Goal: Information Seeking & Learning: Learn about a topic

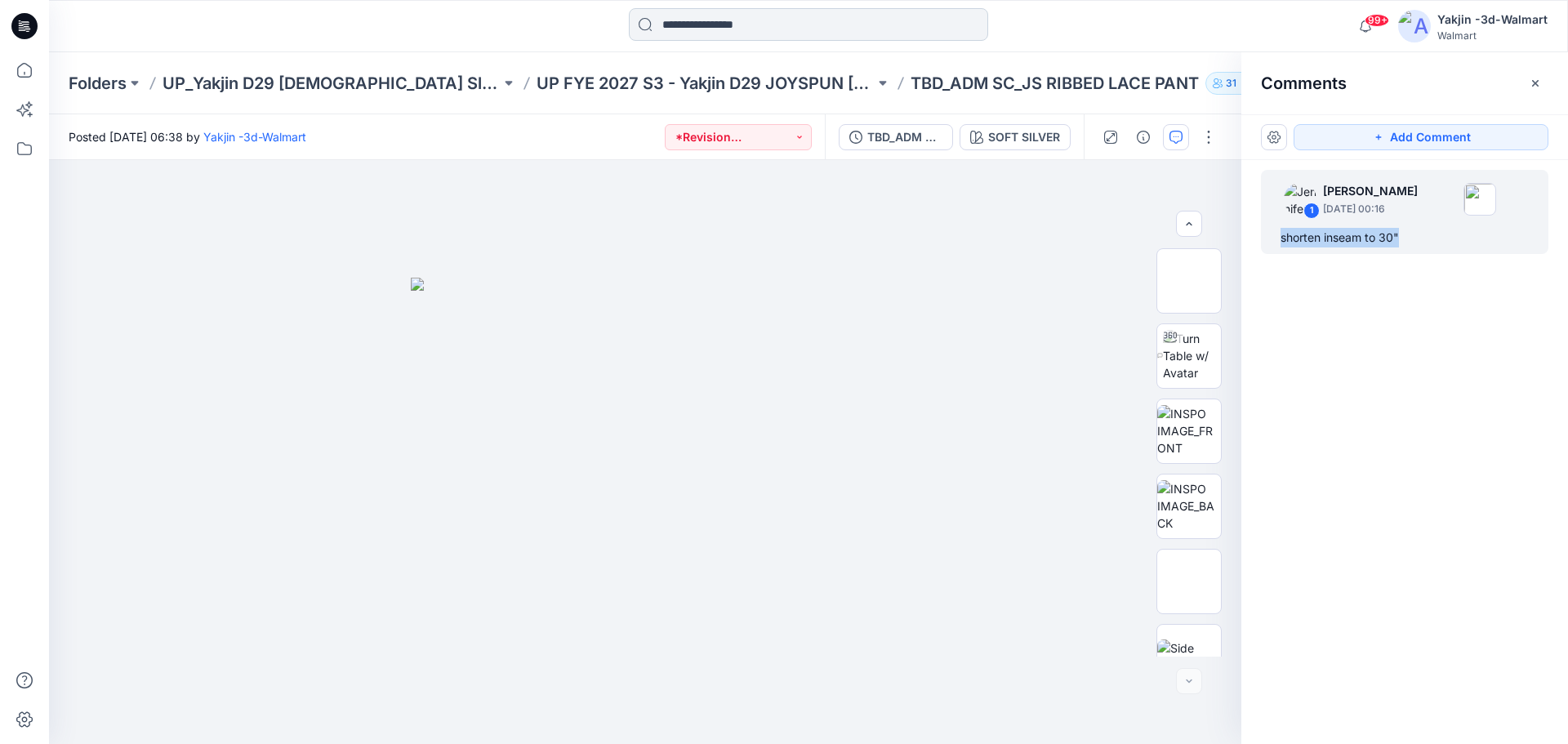
scroll to position [258, 0]
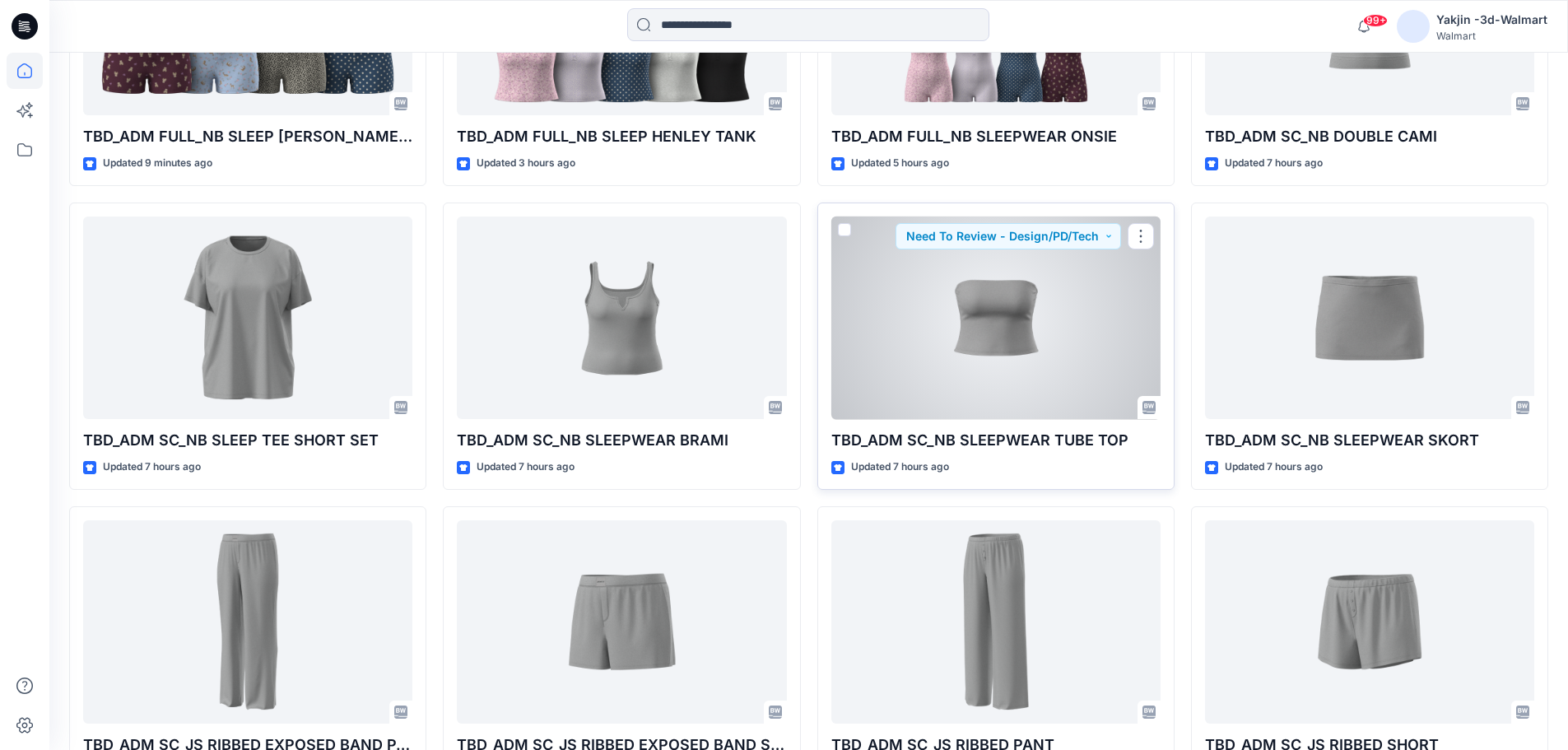
scroll to position [336, 0]
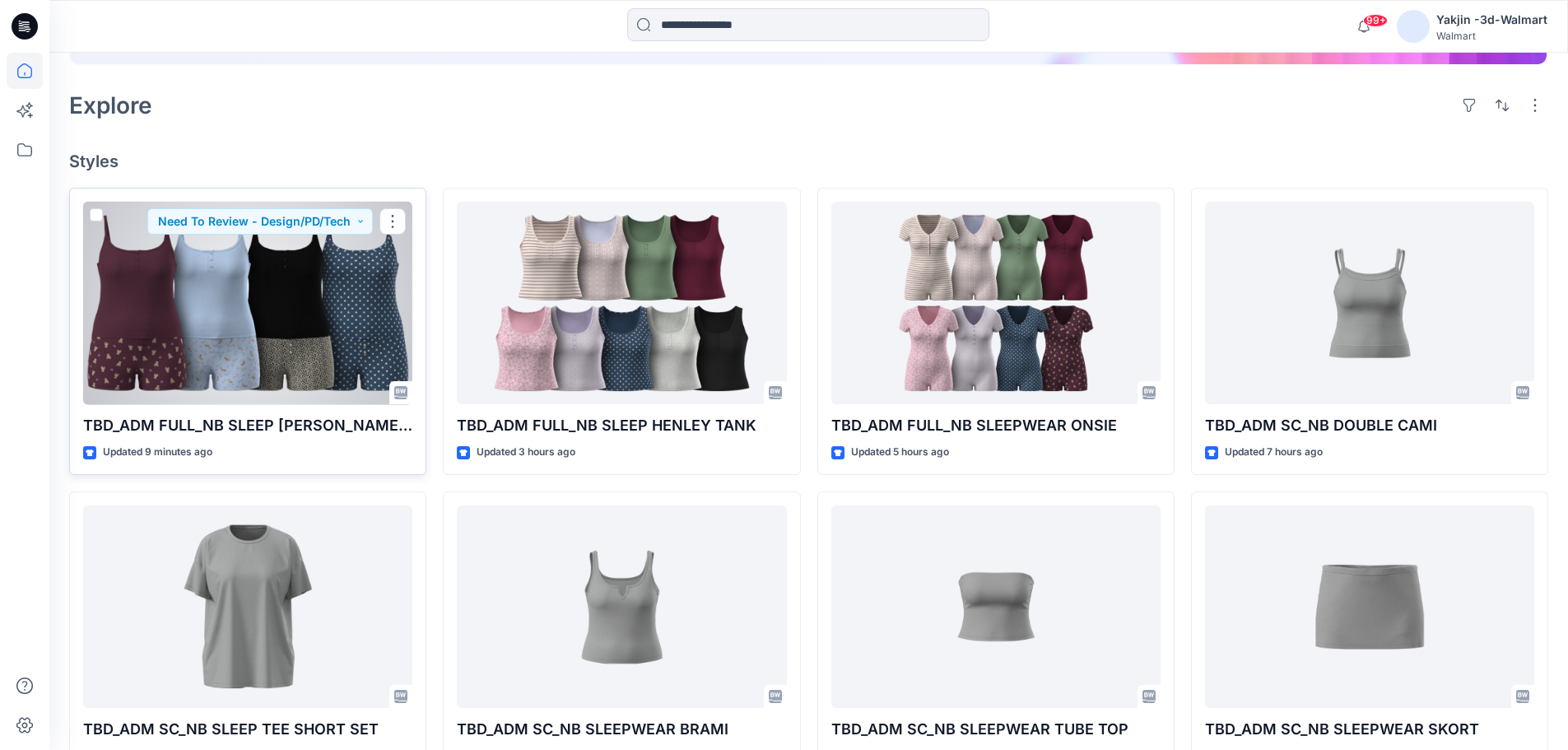
click at [236, 331] on div at bounding box center [248, 302] width 330 height 203
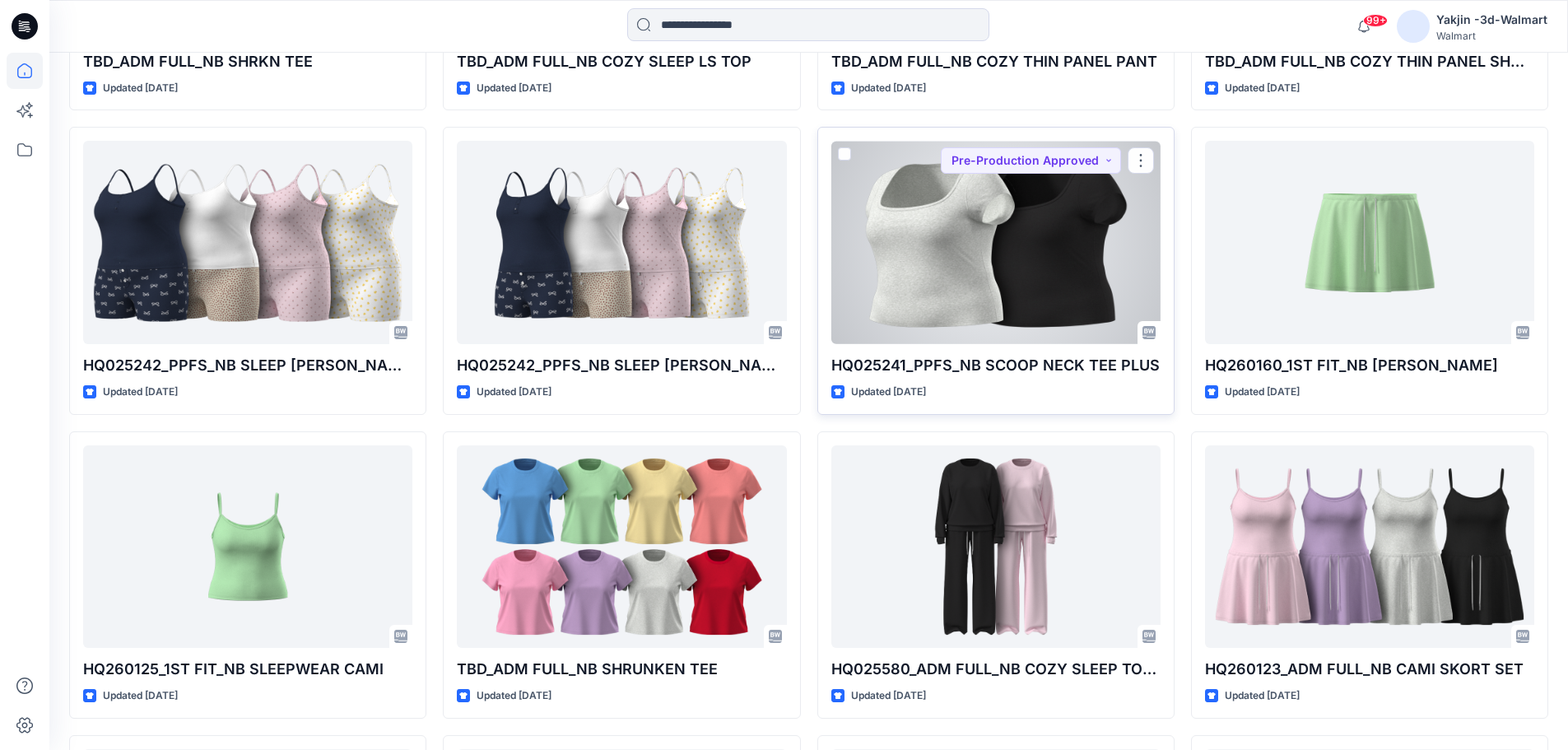
scroll to position [3140, 0]
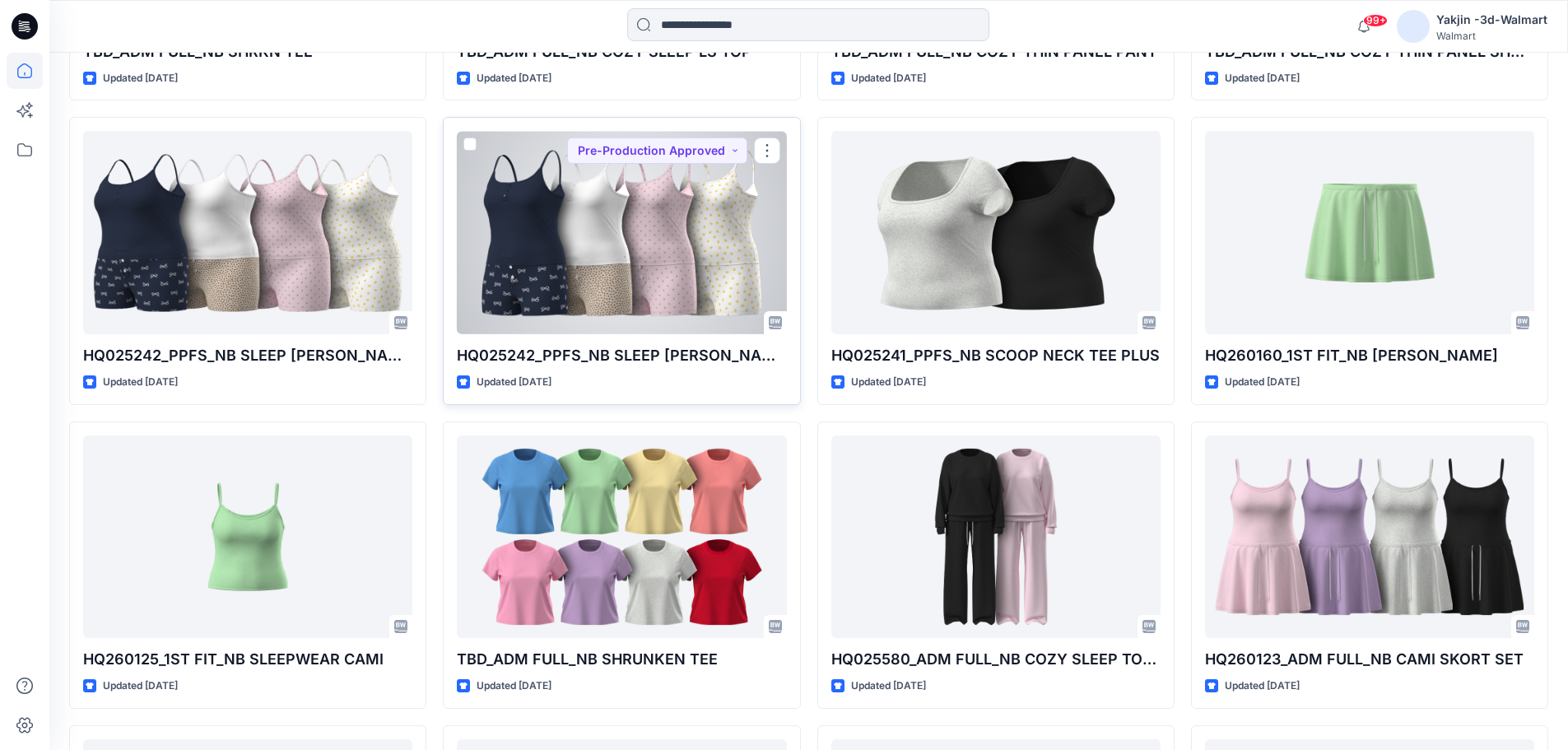
click at [632, 262] on div at bounding box center [622, 232] width 330 height 203
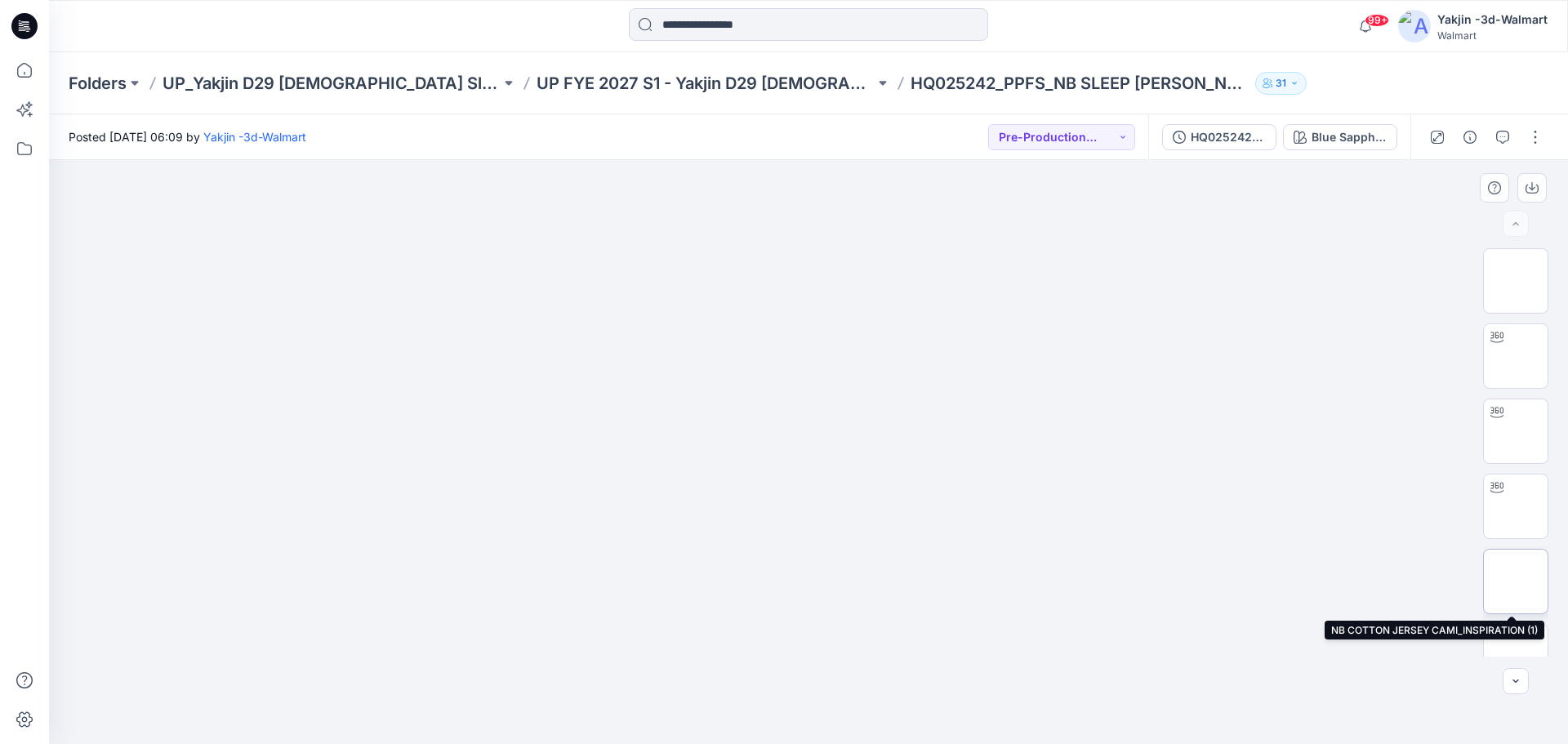
click at [1515, 581] on img at bounding box center [1515, 581] width 0 height 0
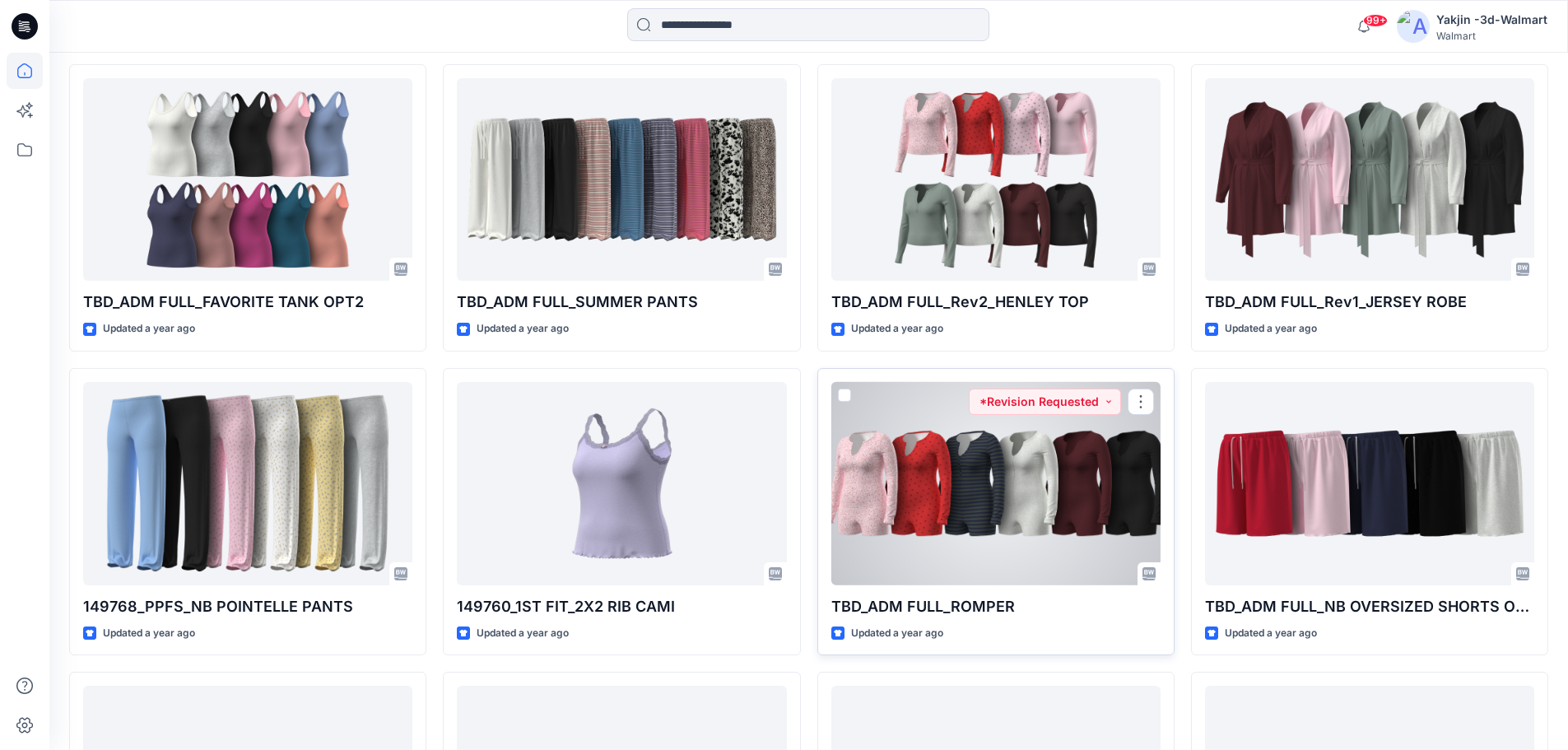
scroll to position [16978, 0]
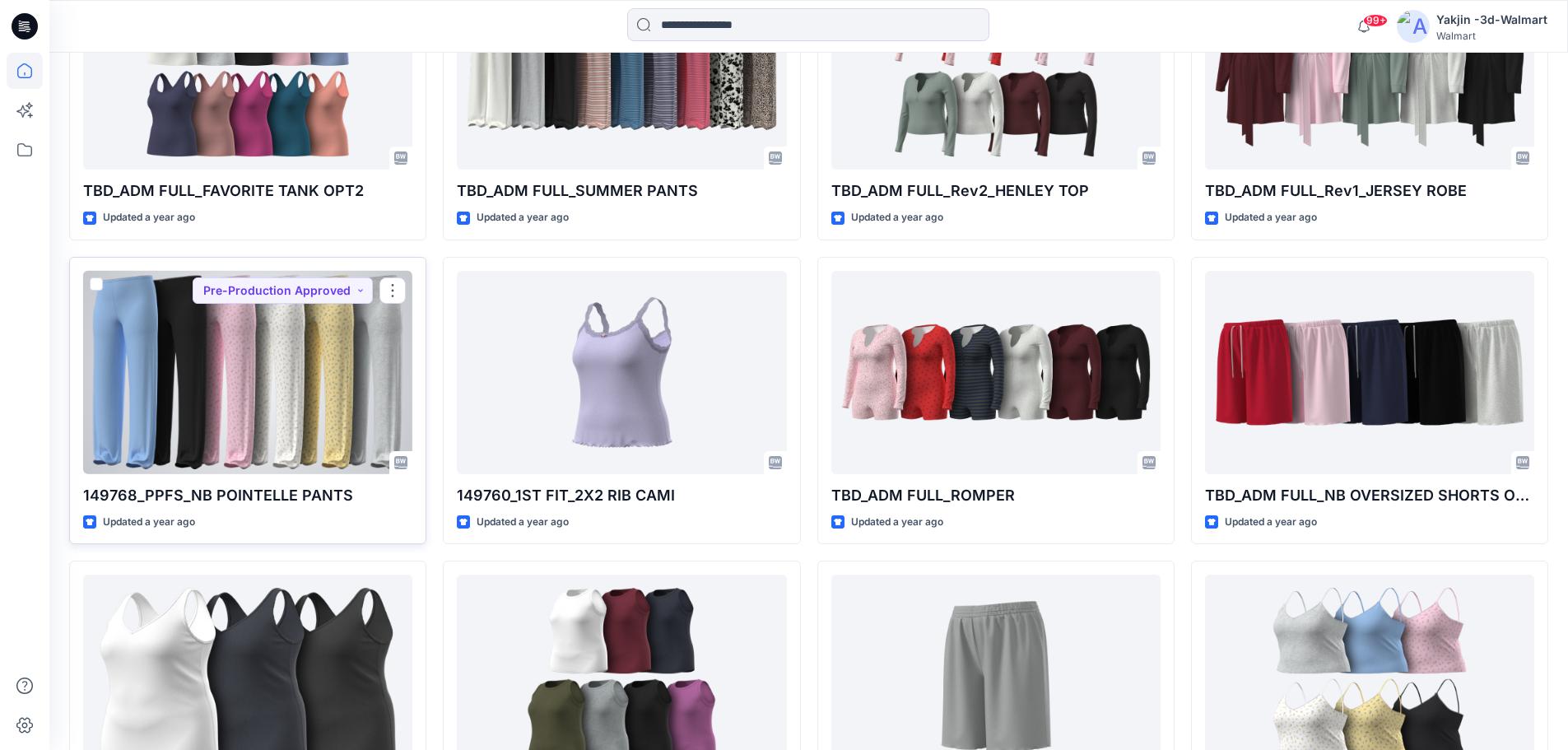
click at [272, 382] on div at bounding box center [248, 372] width 330 height 203
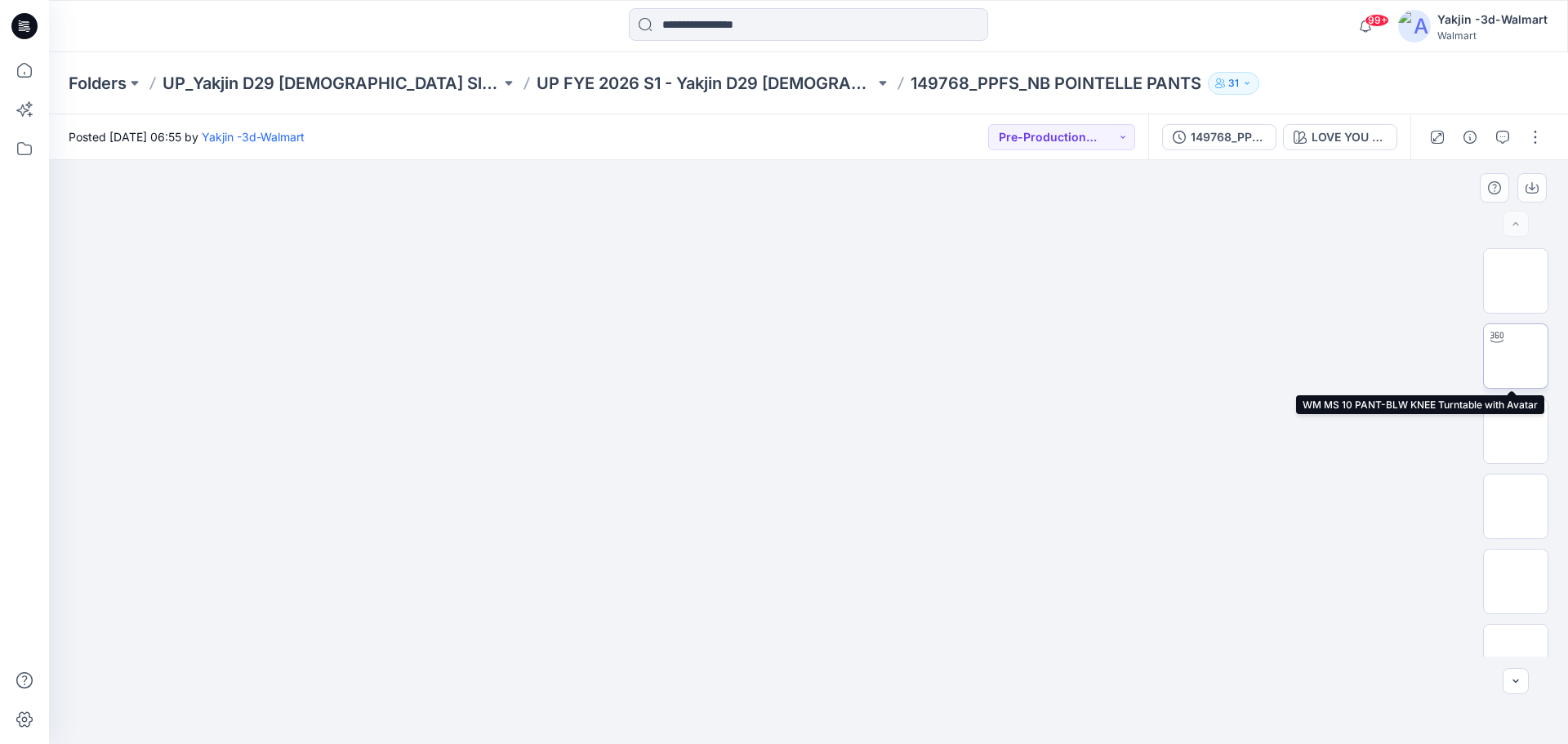
click at [1515, 356] on img at bounding box center [1515, 356] width 0 height 0
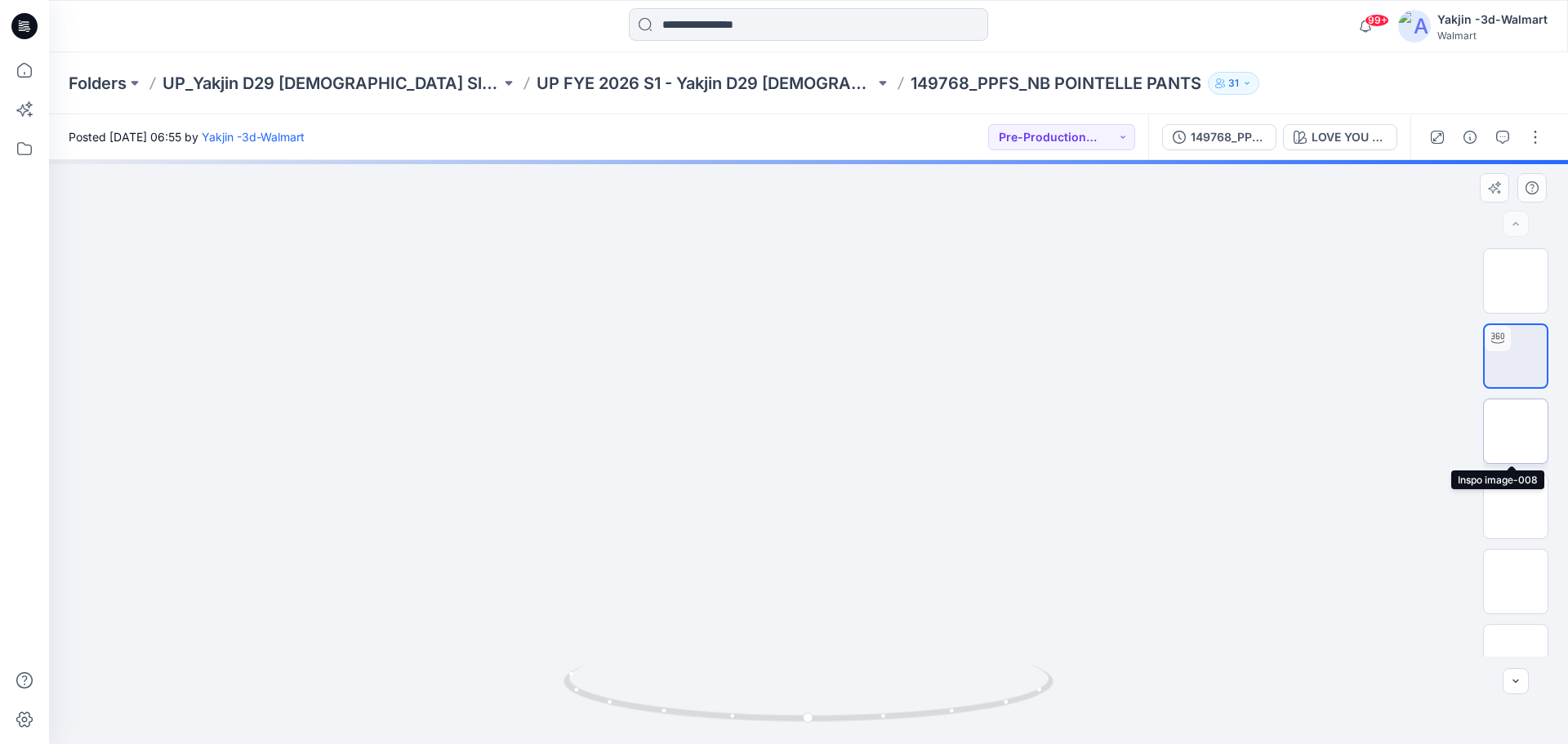
click at [1515, 431] on img at bounding box center [1515, 431] width 0 height 0
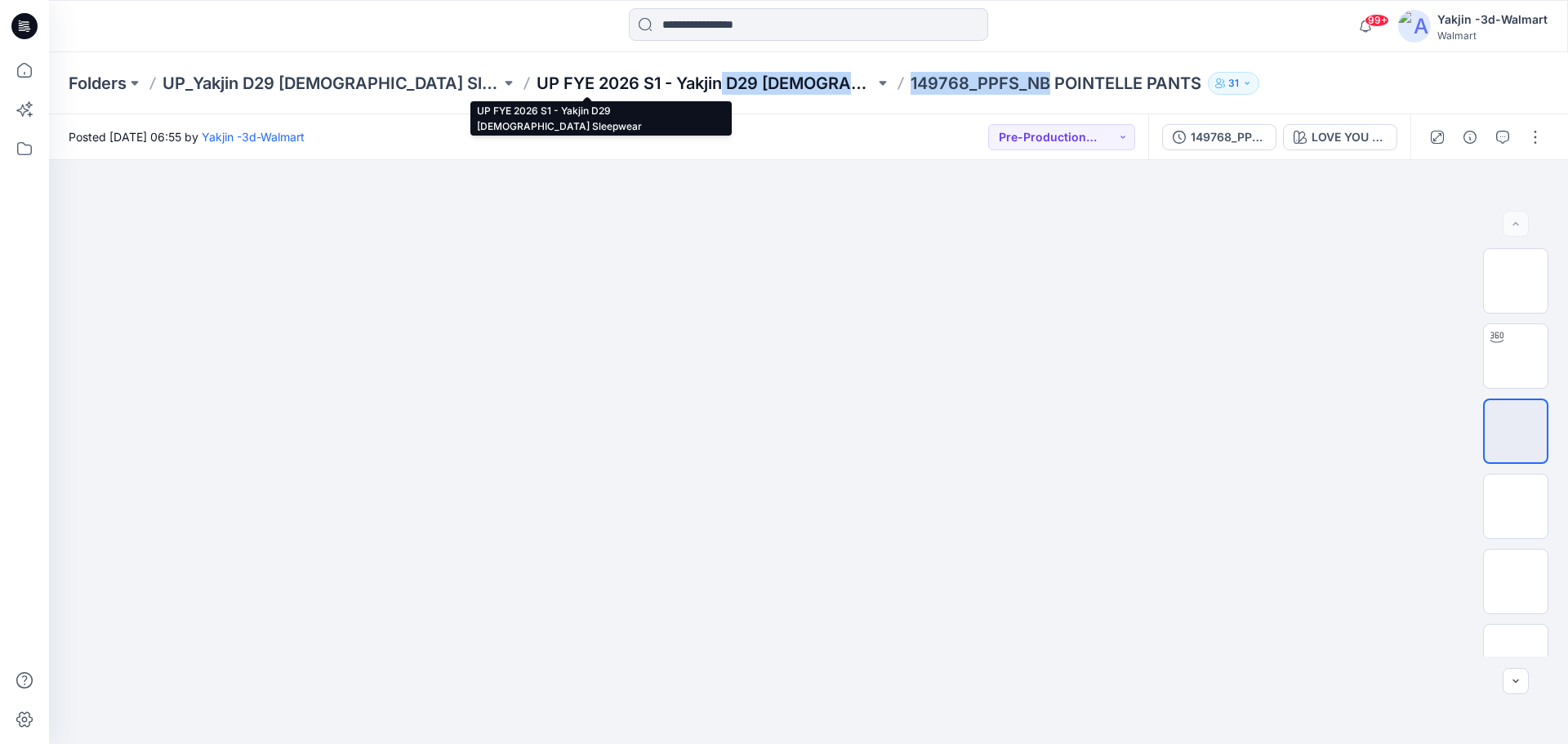
drag, startPoint x: 928, startPoint y: 85, endPoint x: 604, endPoint y: 84, distance: 324.0
click at [604, 84] on div "Folders UP_Yakjin D29 Ladies Sleep UP FYE 2026 S1 - Yakjin D29 Ladies Sleepwear…" at bounding box center [745, 83] width 1352 height 23
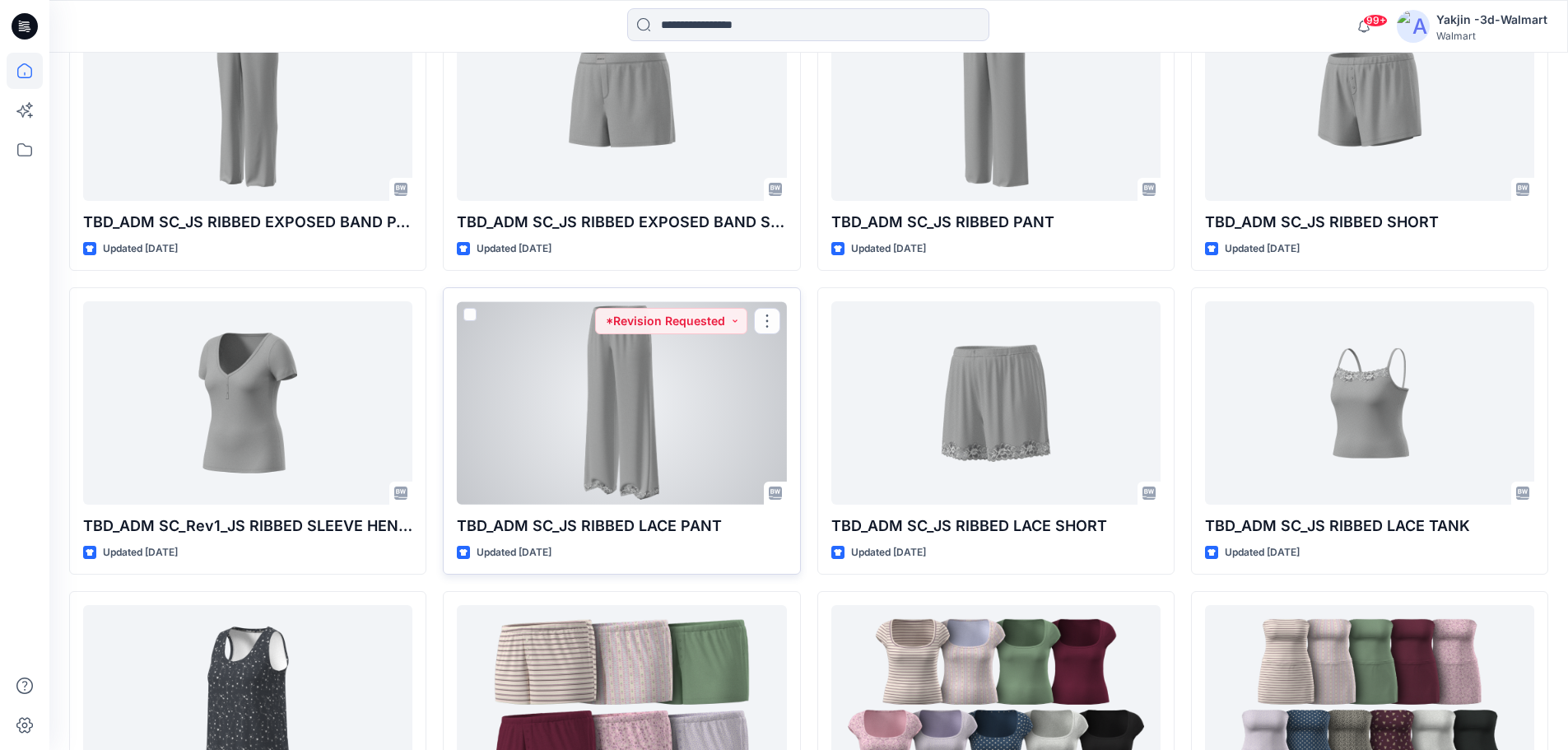
scroll to position [1153, 0]
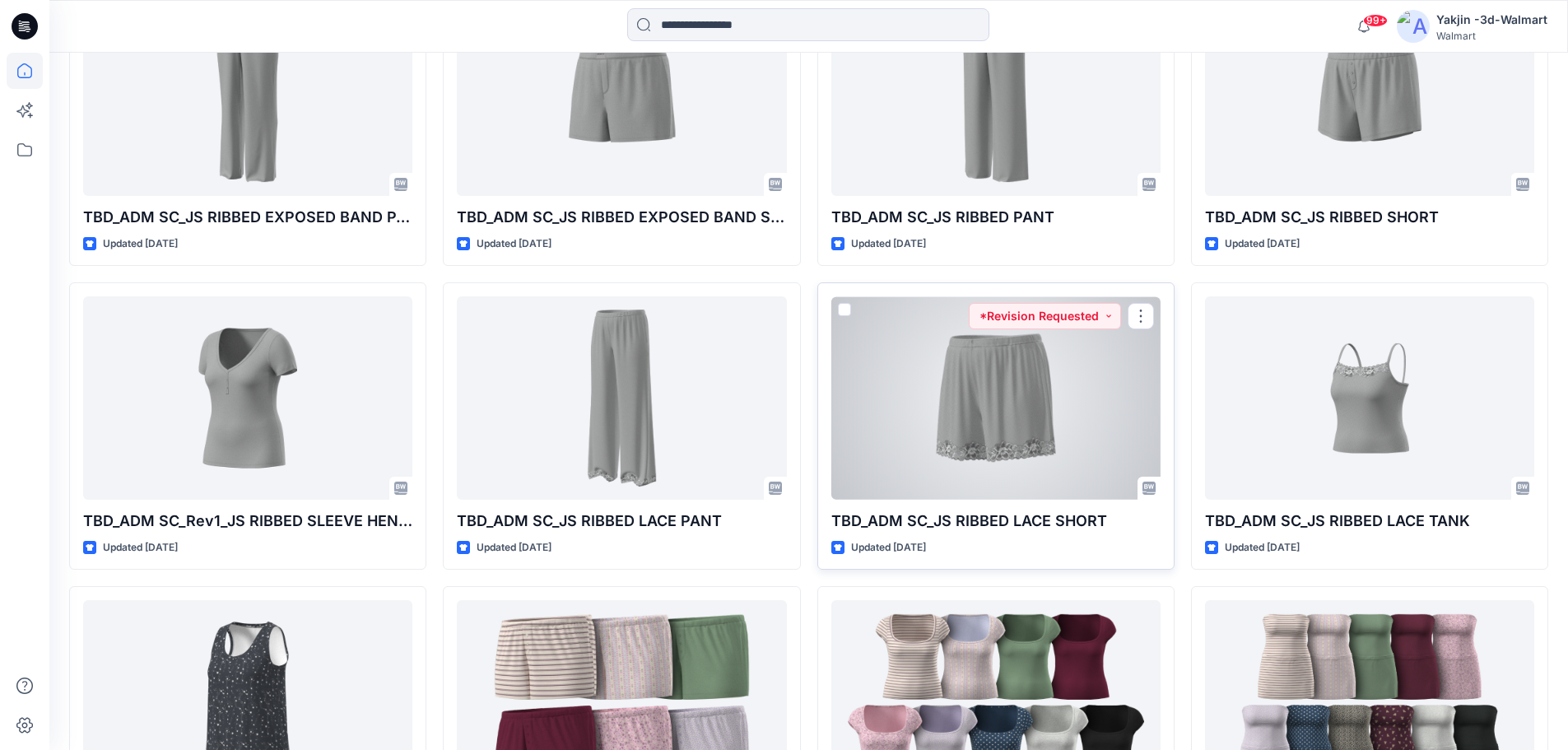
click at [942, 404] on div at bounding box center [997, 397] width 330 height 203
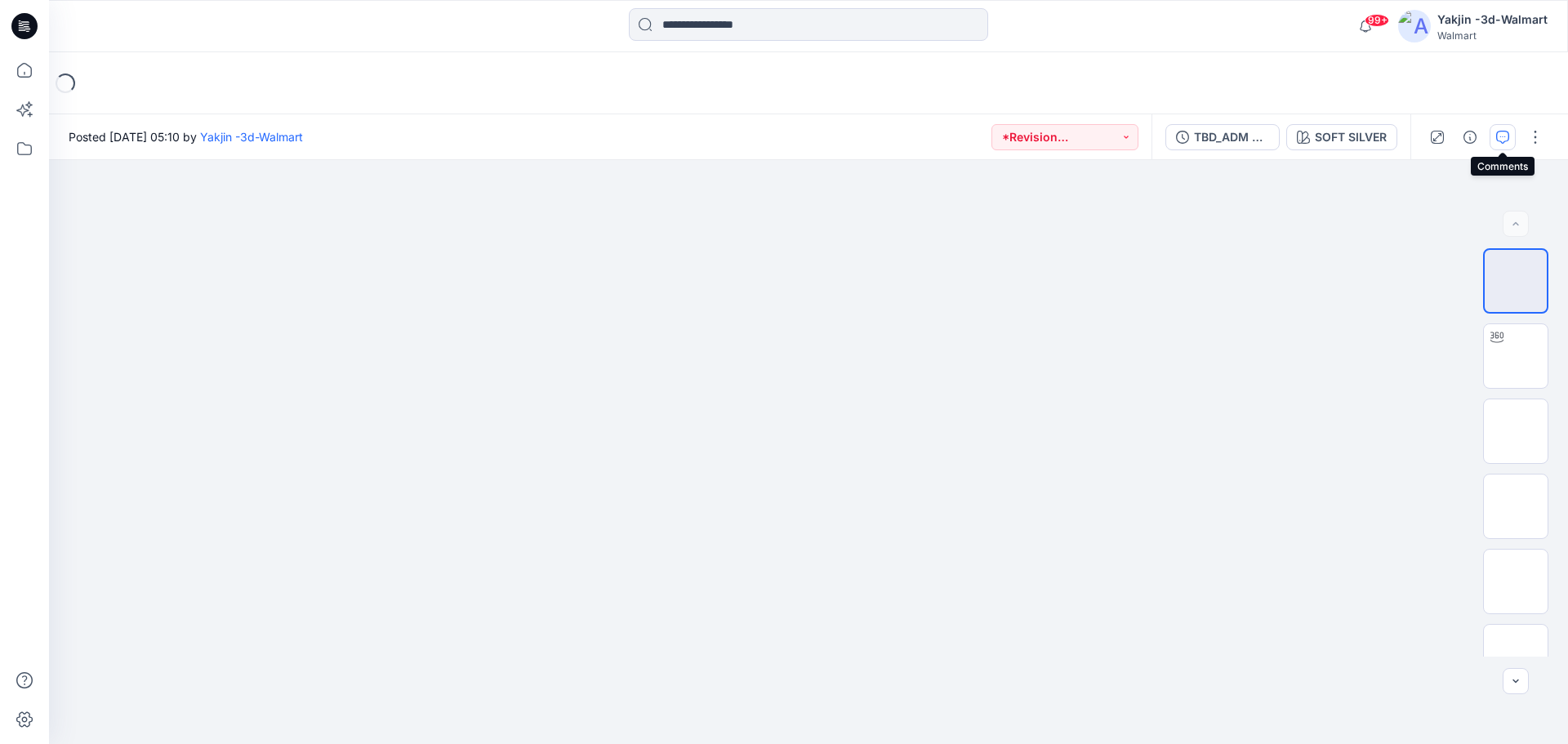
click at [1499, 135] on icon "button" at bounding box center [1502, 137] width 13 height 13
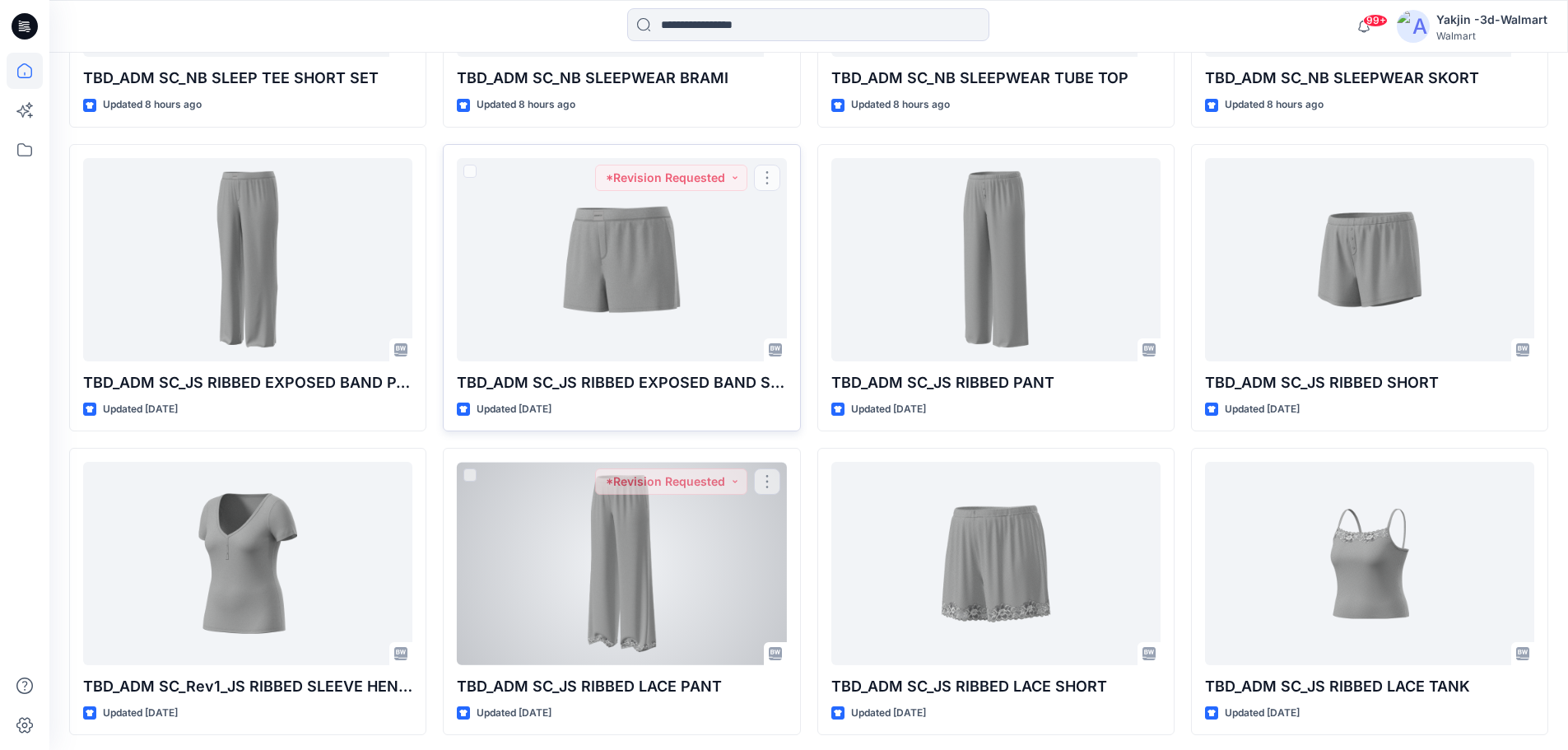
scroll to position [994, 0]
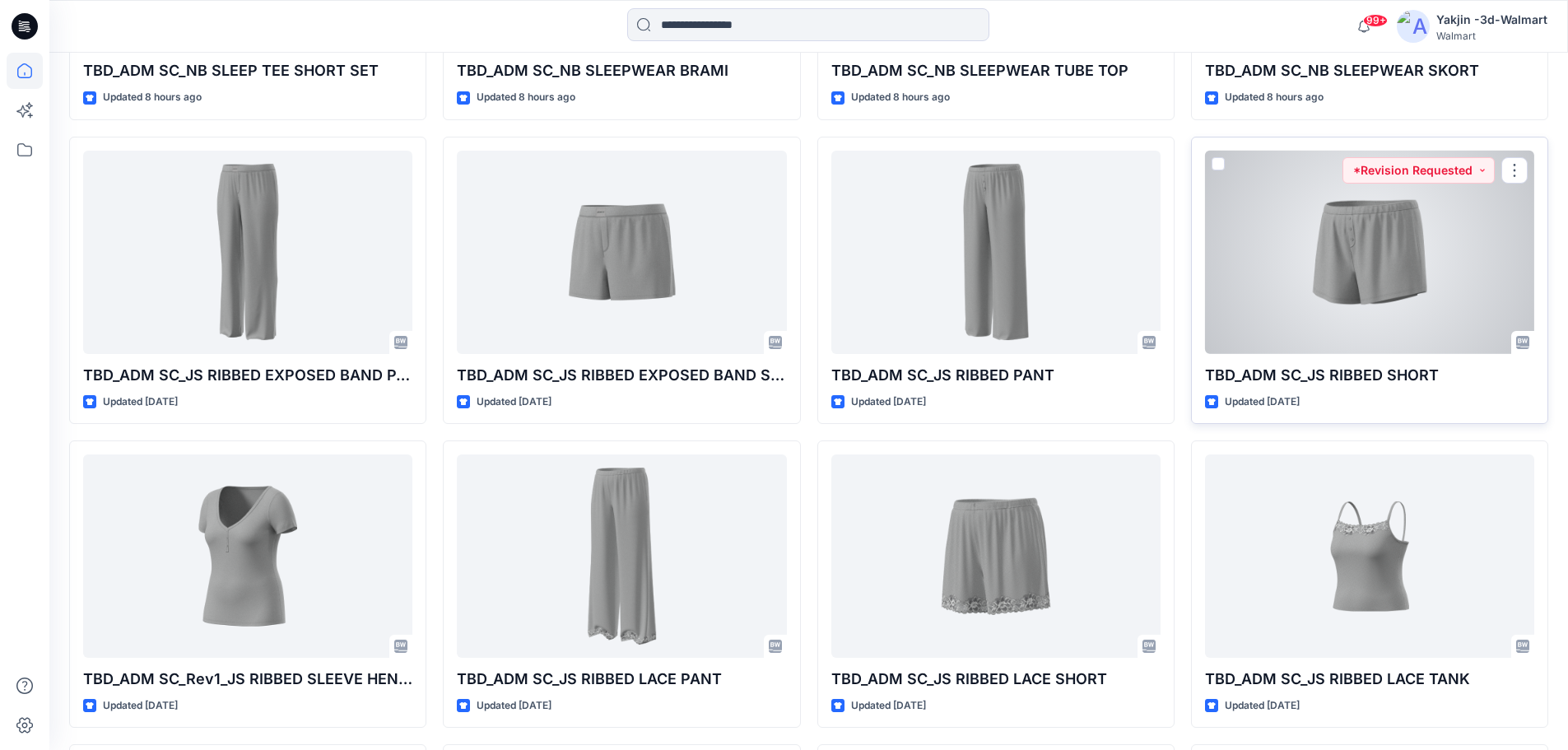
click at [1378, 262] on div at bounding box center [1370, 252] width 330 height 203
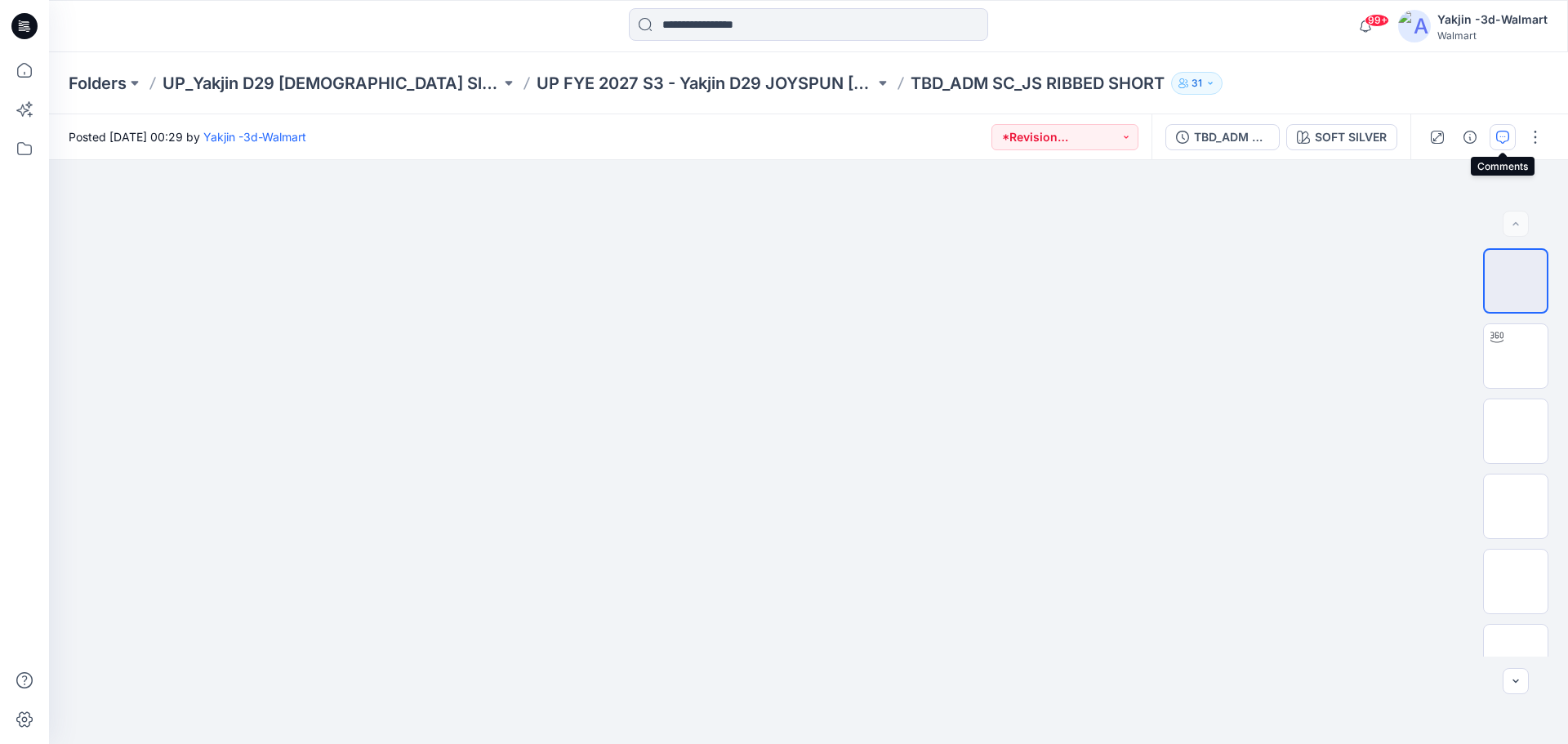
click at [1498, 133] on icon "button" at bounding box center [1502, 137] width 13 height 13
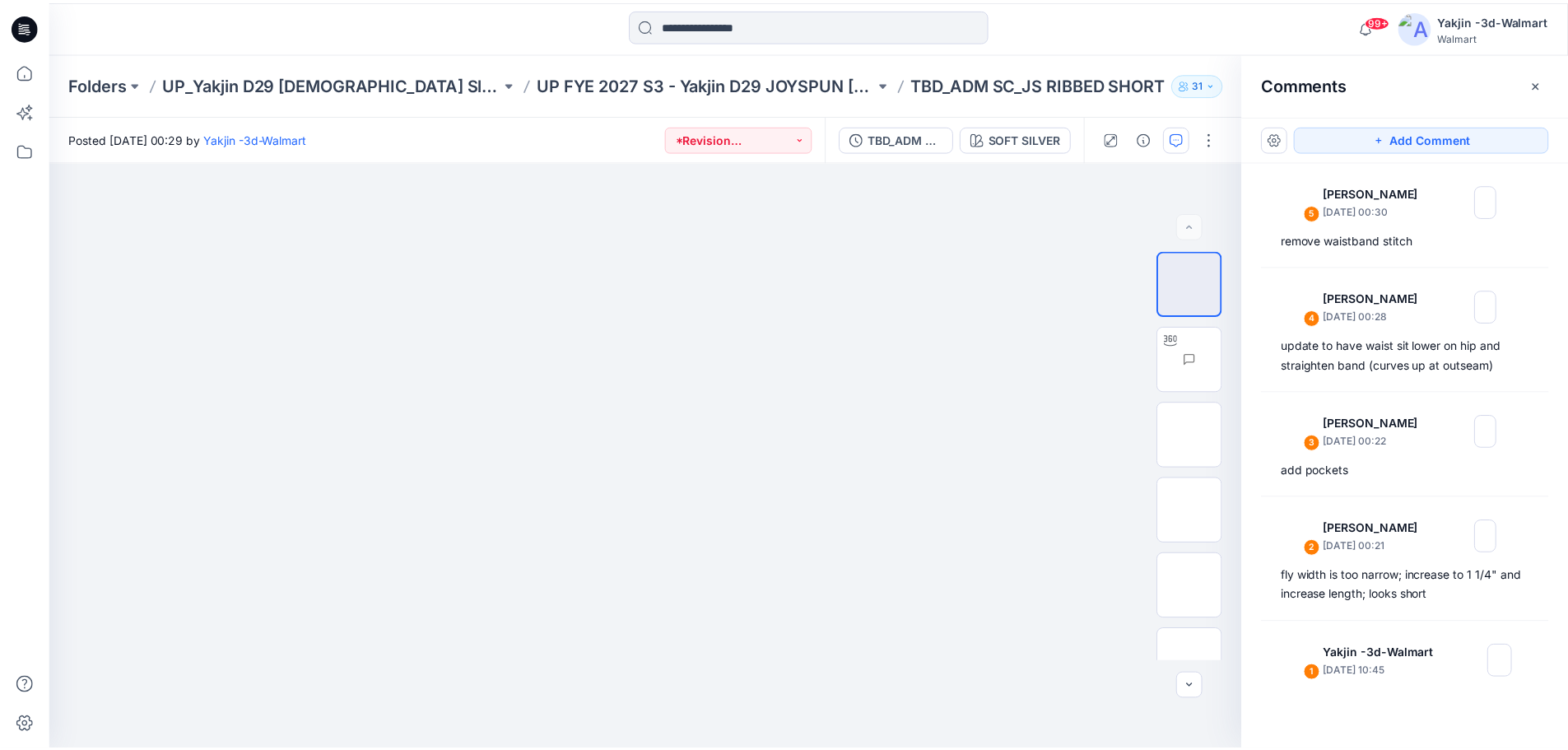
scroll to position [994, 0]
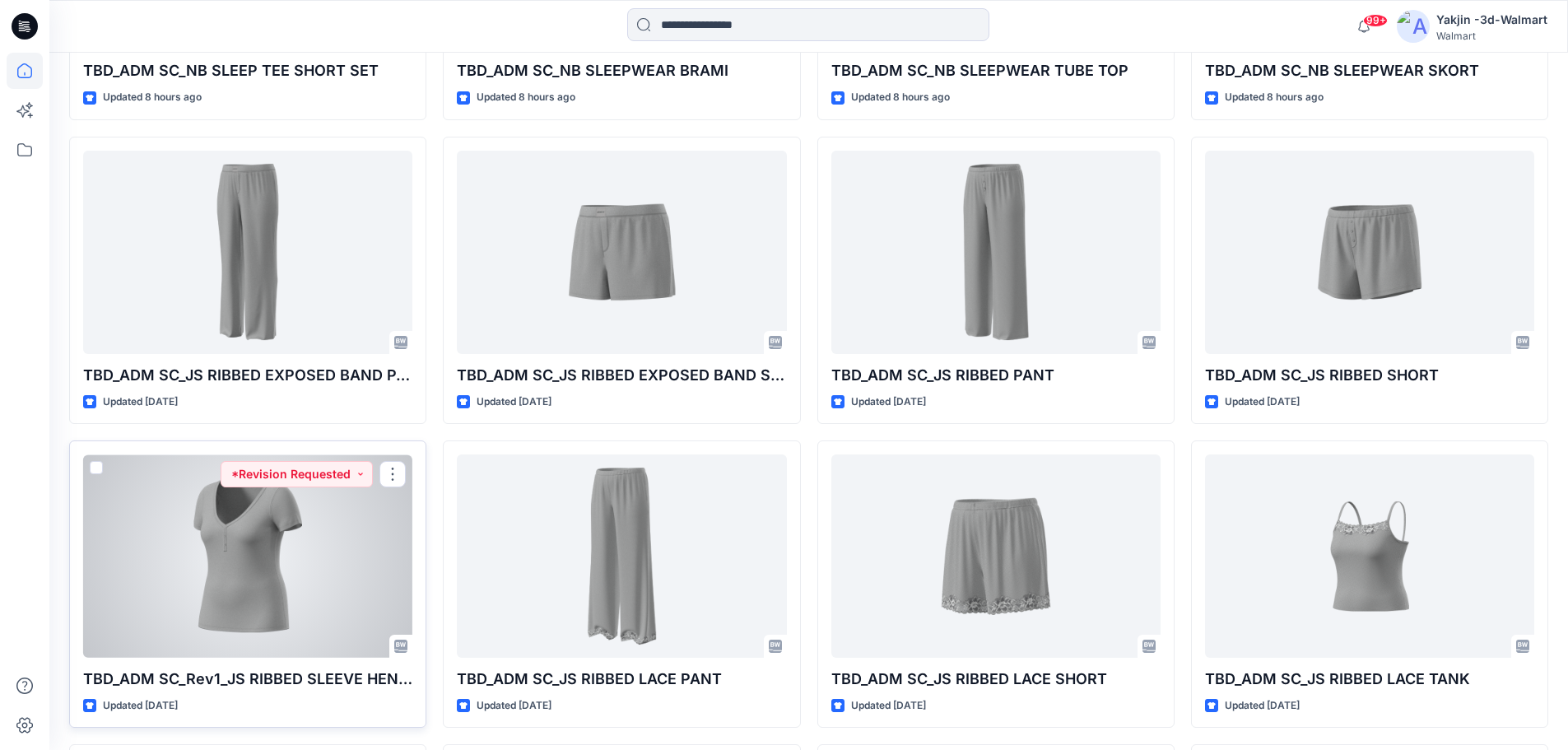
click at [263, 561] on div at bounding box center [248, 555] width 330 height 203
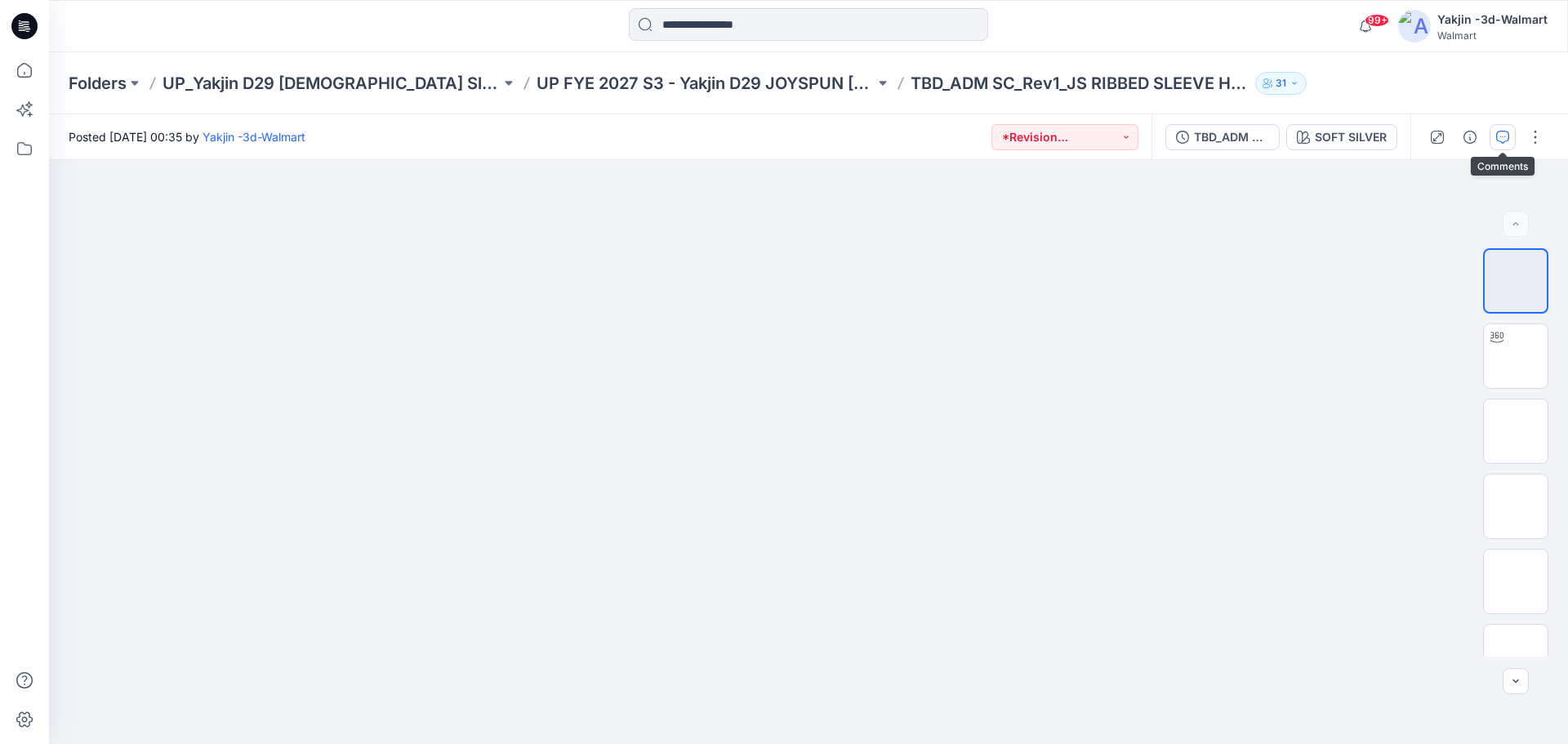
click at [1495, 135] on button "button" at bounding box center [1502, 137] width 26 height 26
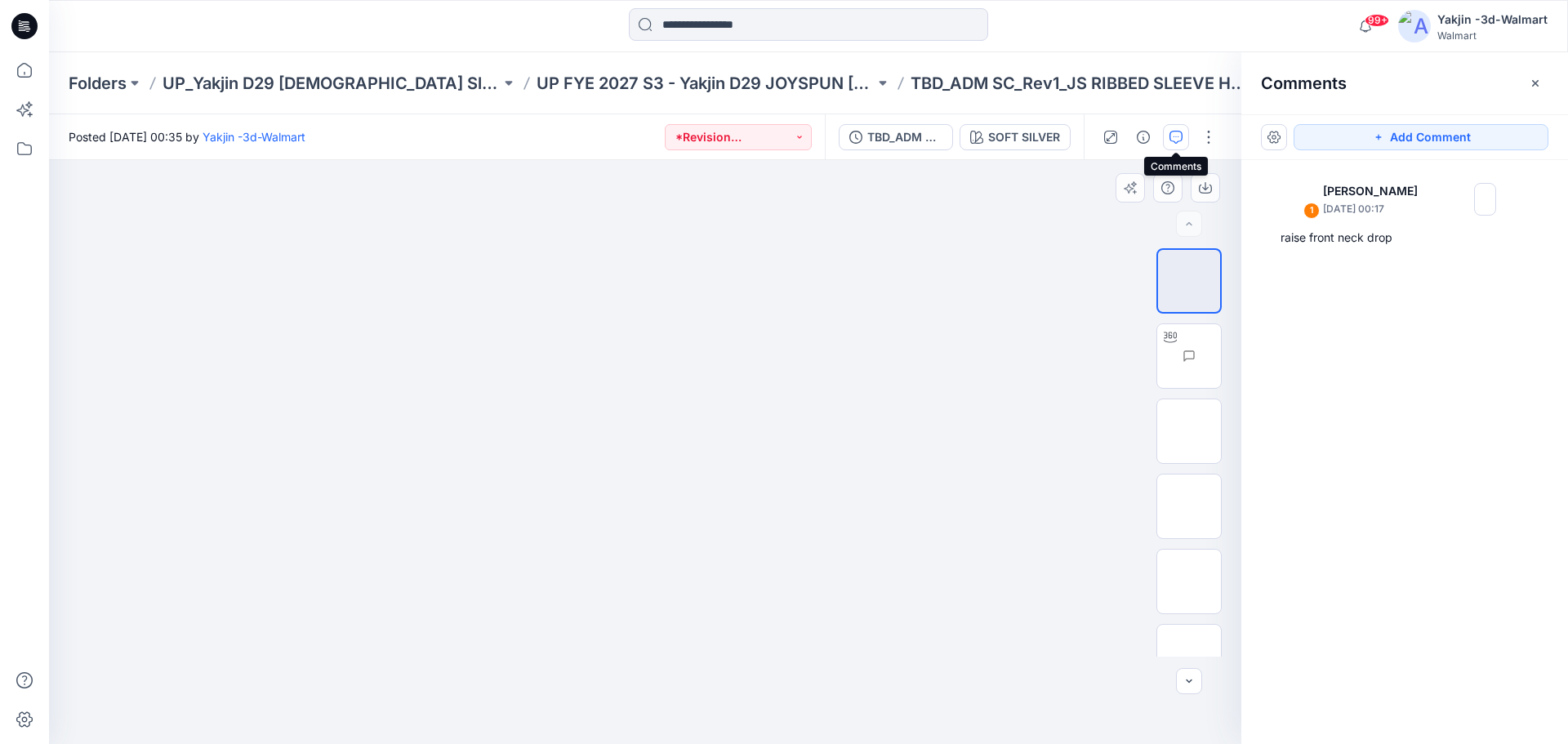
click at [867, 398] on div at bounding box center [645, 451] width 1192 height 583
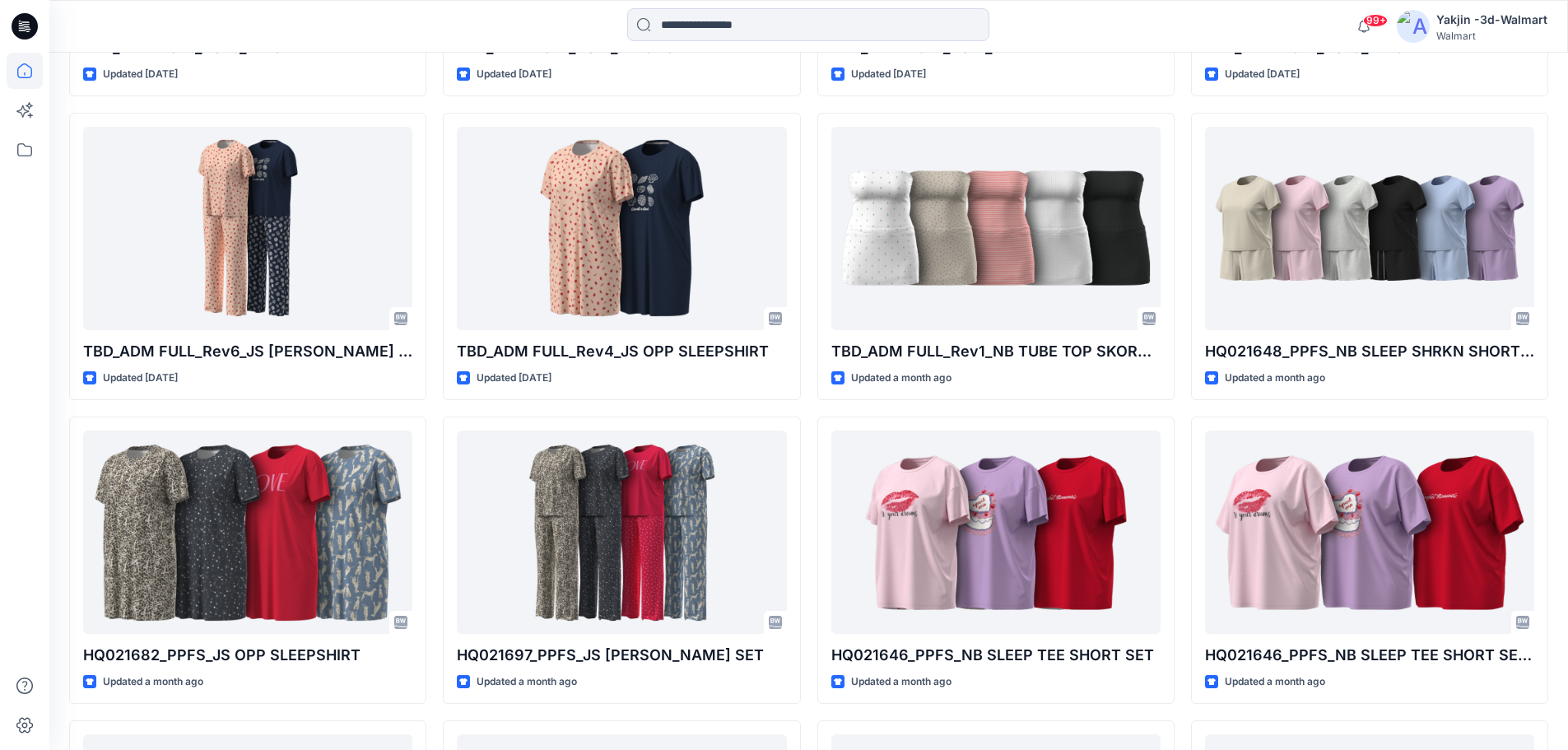
scroll to position [4257, 0]
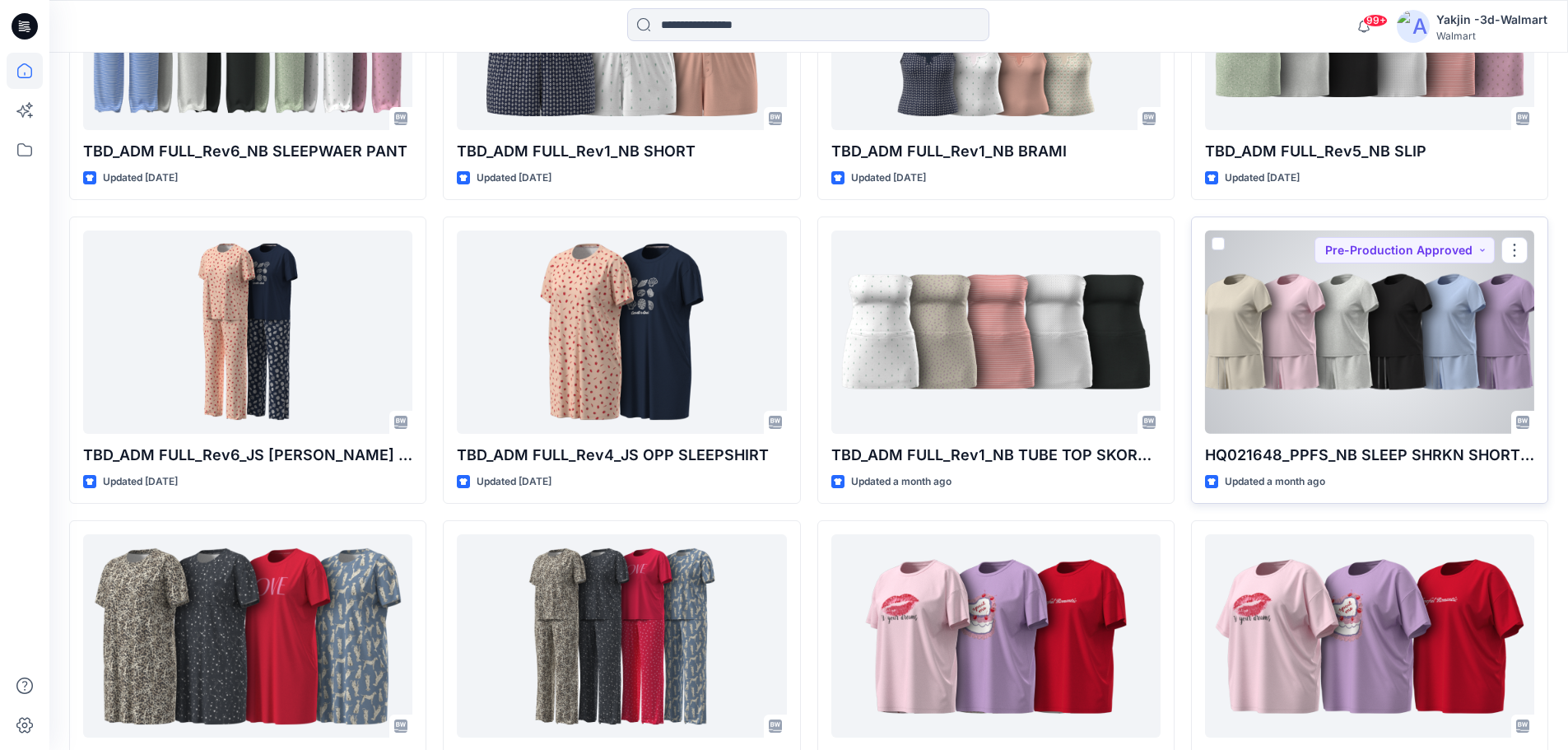
click at [1302, 390] on div at bounding box center [1370, 331] width 330 height 203
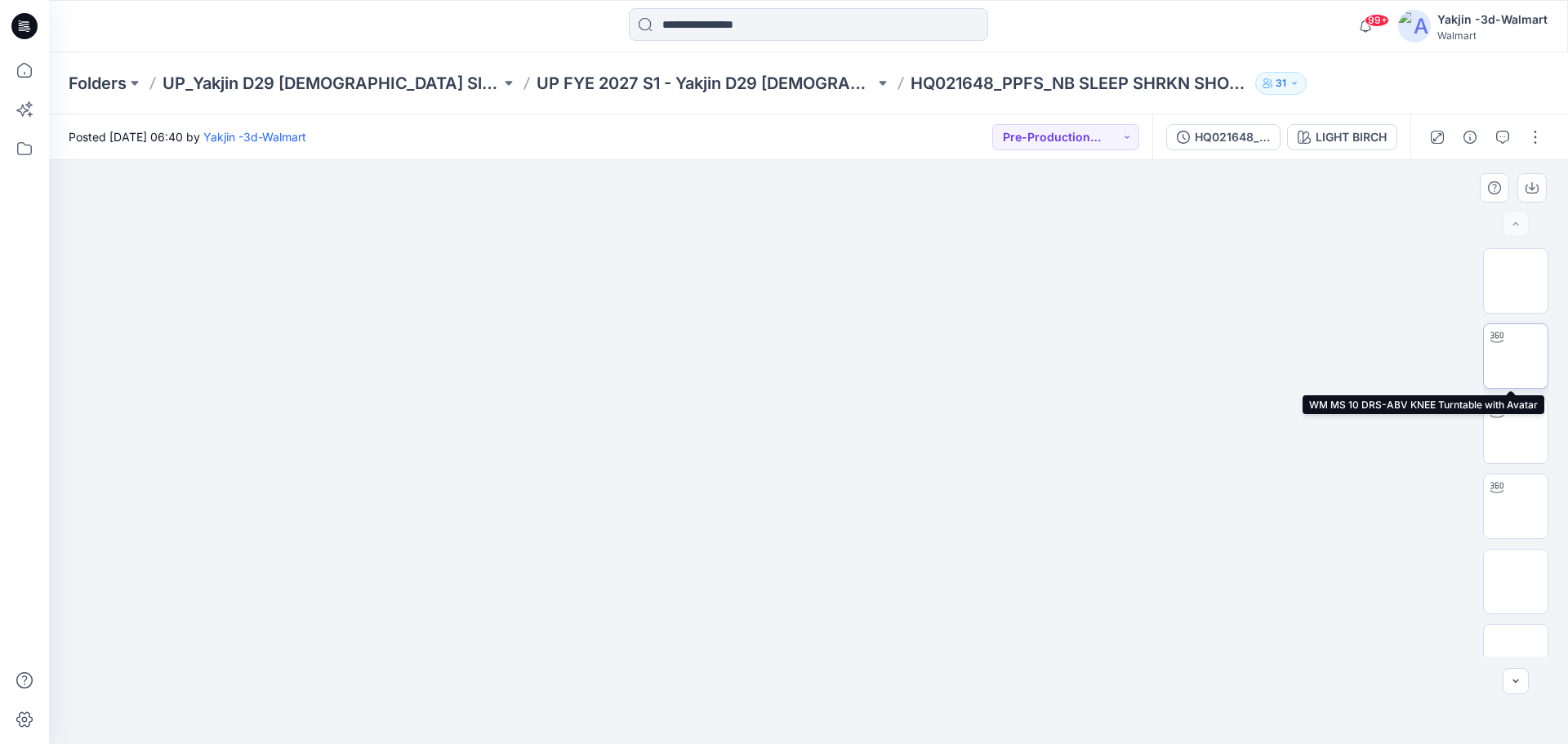
click at [1515, 356] on img at bounding box center [1515, 356] width 0 height 0
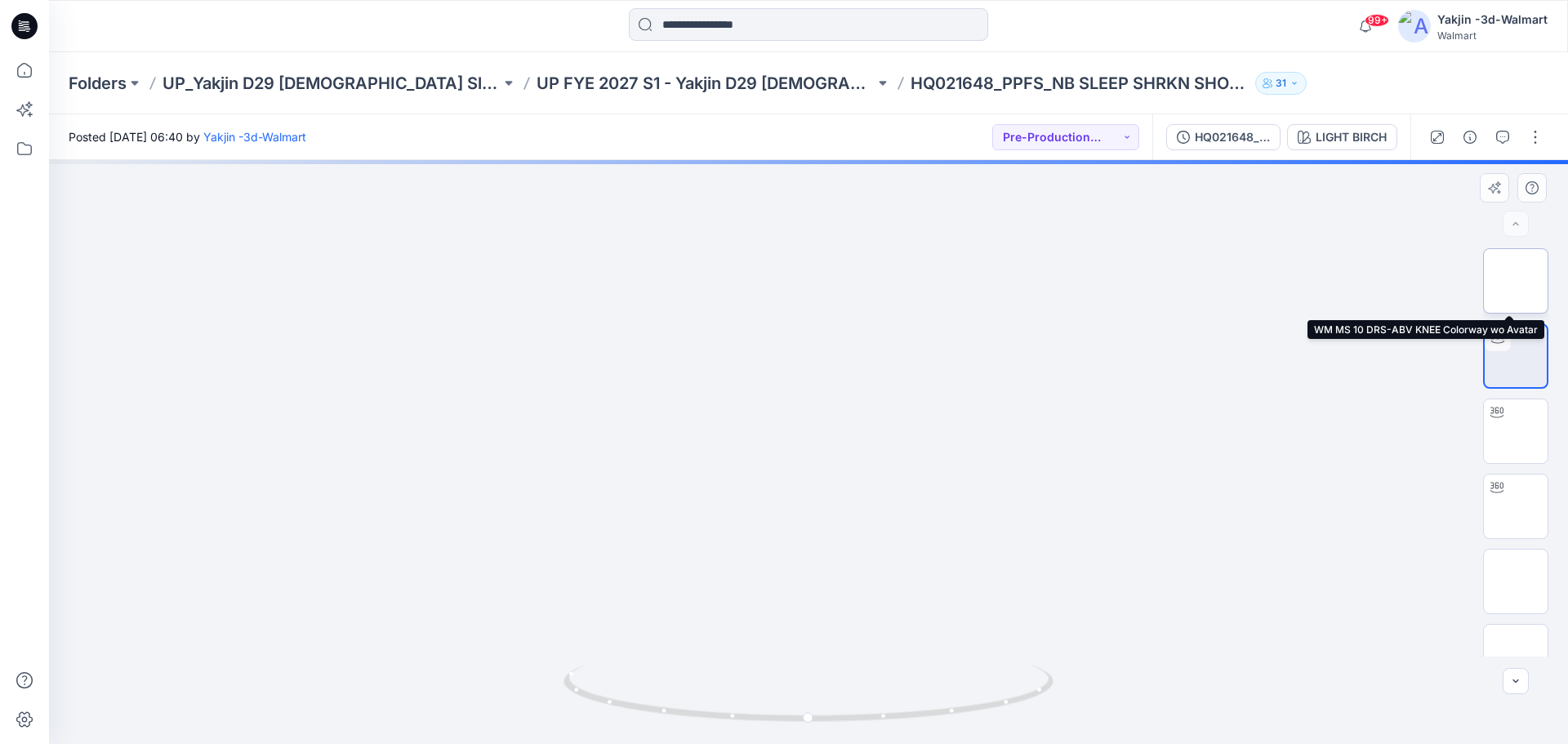
click at [1515, 281] on img at bounding box center [1515, 281] width 0 height 0
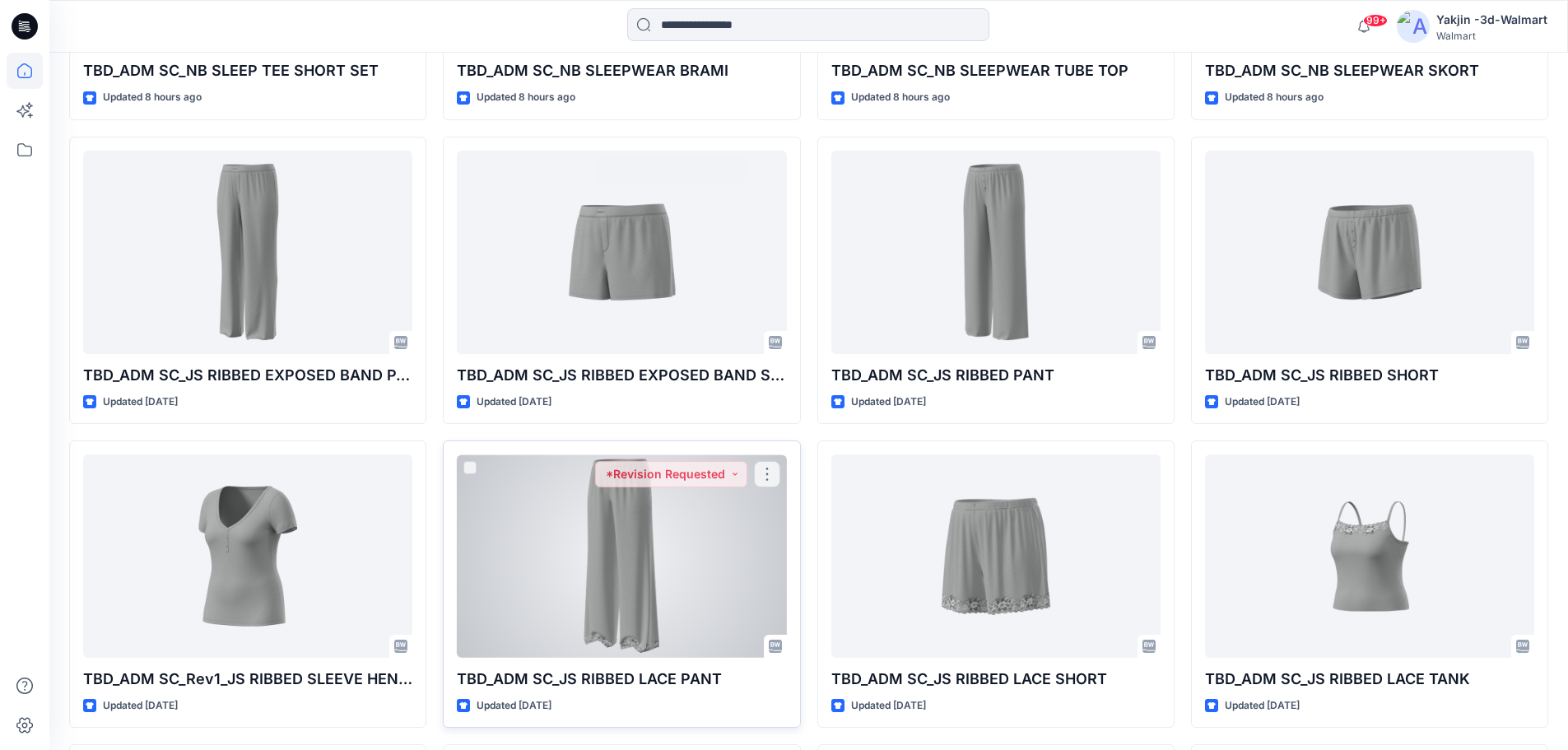
scroll to position [1077, 0]
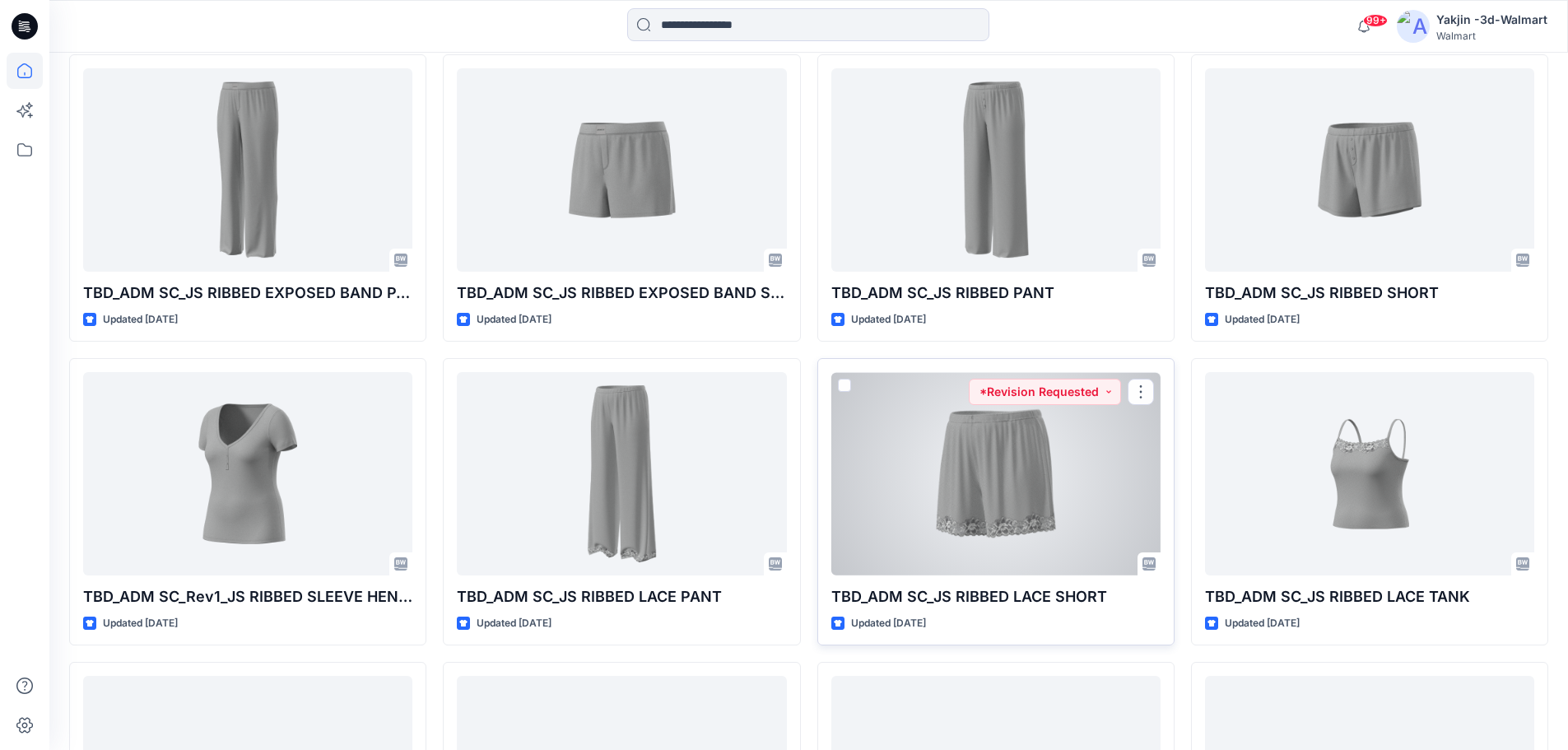
click at [994, 489] on div at bounding box center [997, 473] width 330 height 203
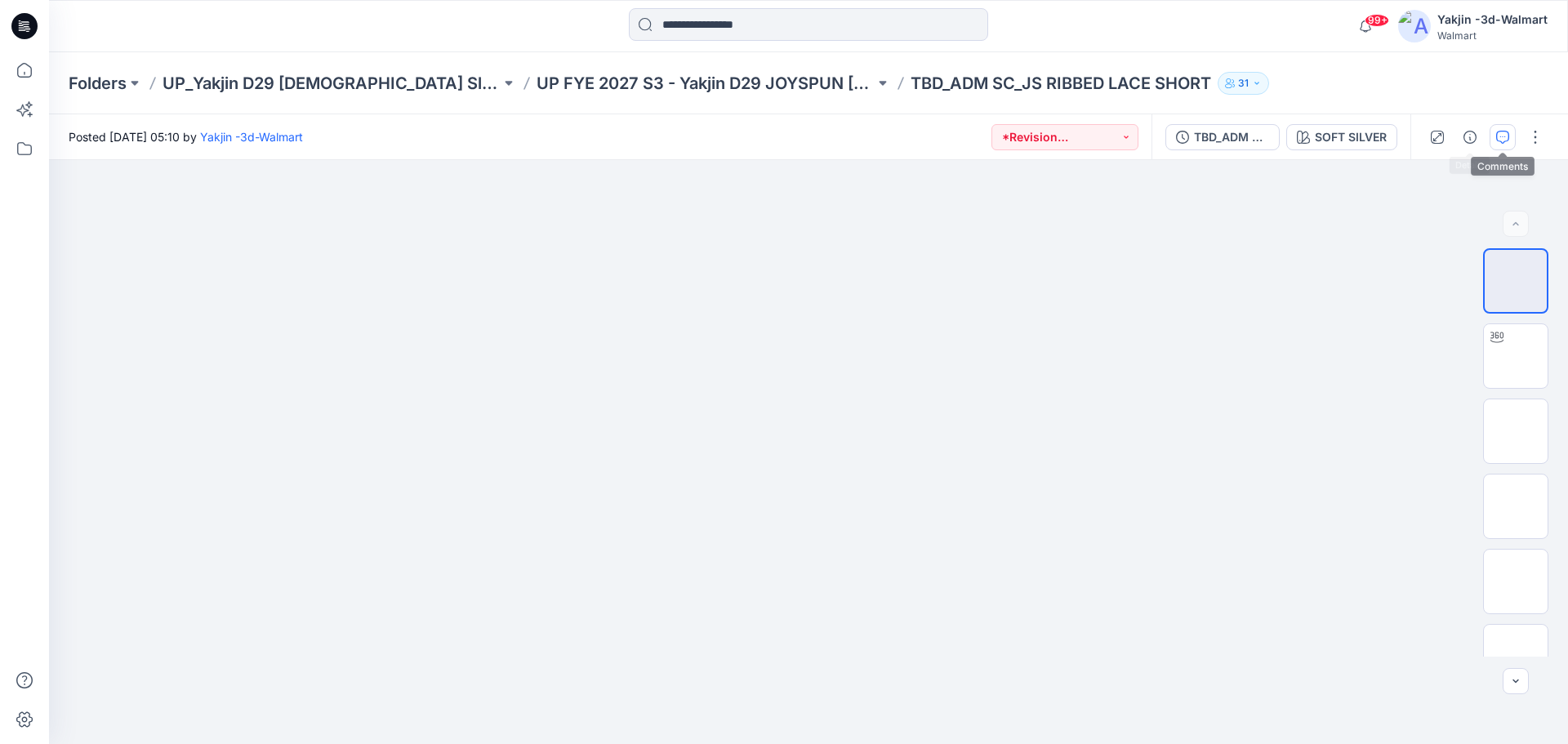
click at [1508, 136] on icon "button" at bounding box center [1502, 137] width 13 height 13
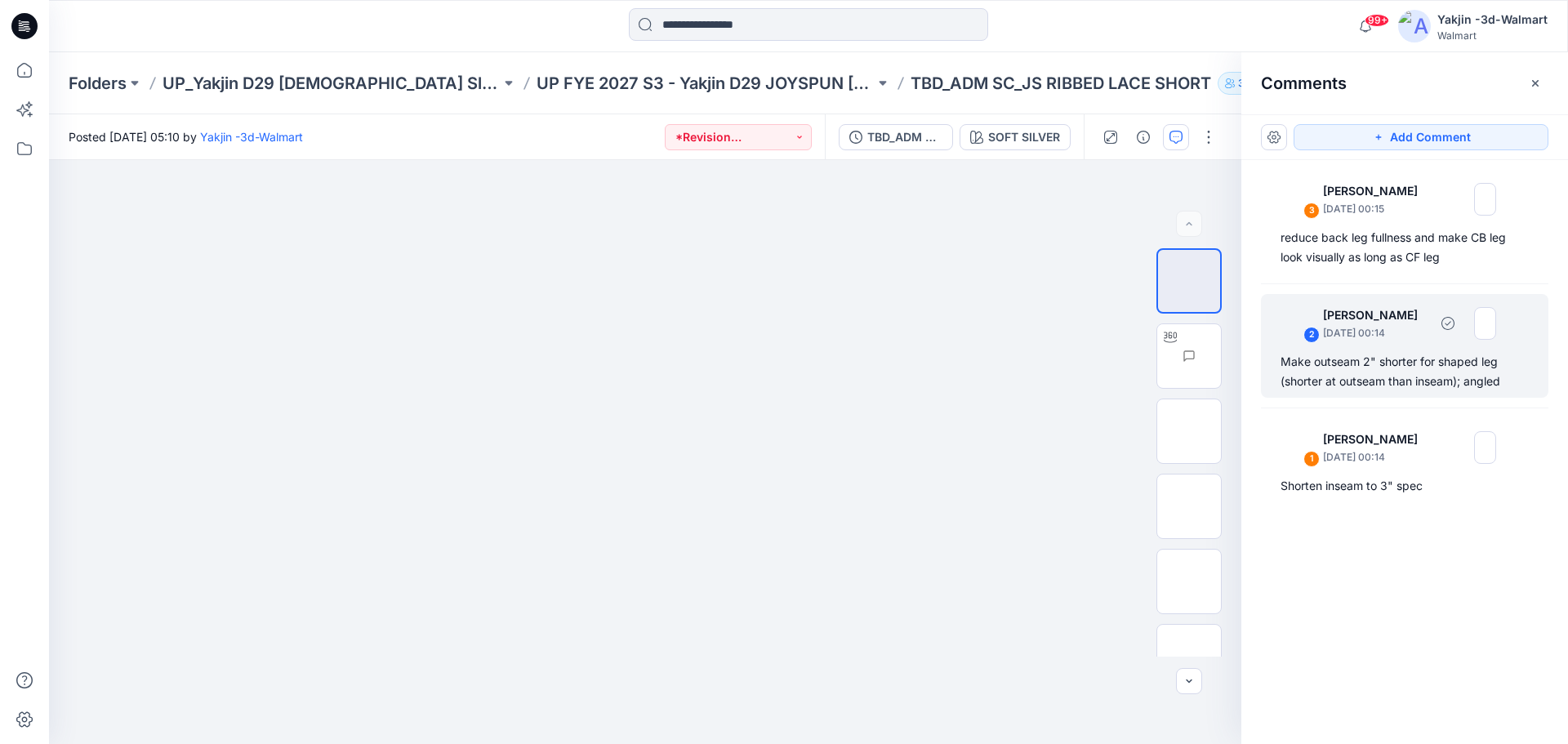
click at [1318, 333] on div "2" at bounding box center [1312, 335] width 17 height 17
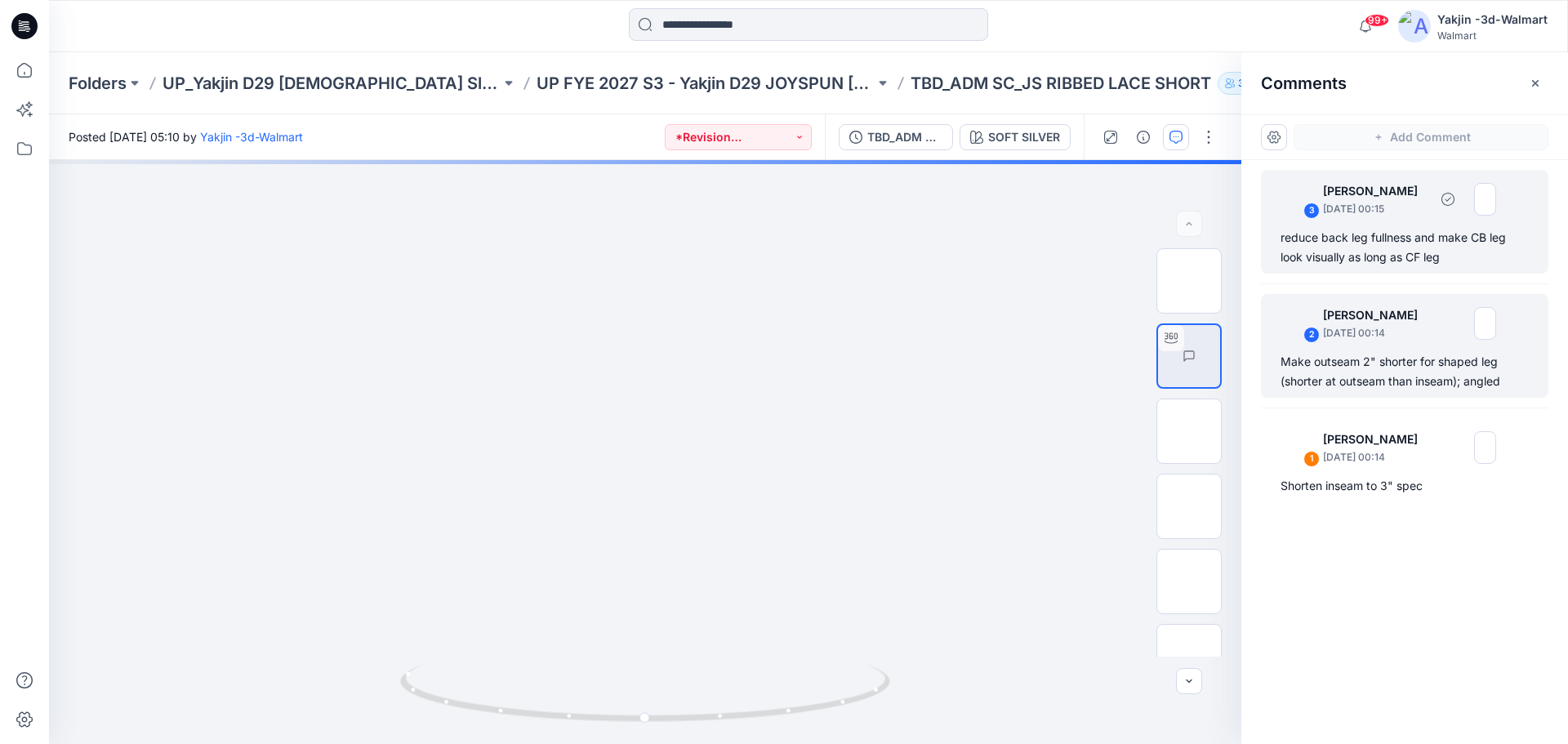
click at [1309, 204] on div "3" at bounding box center [1312, 211] width 17 height 17
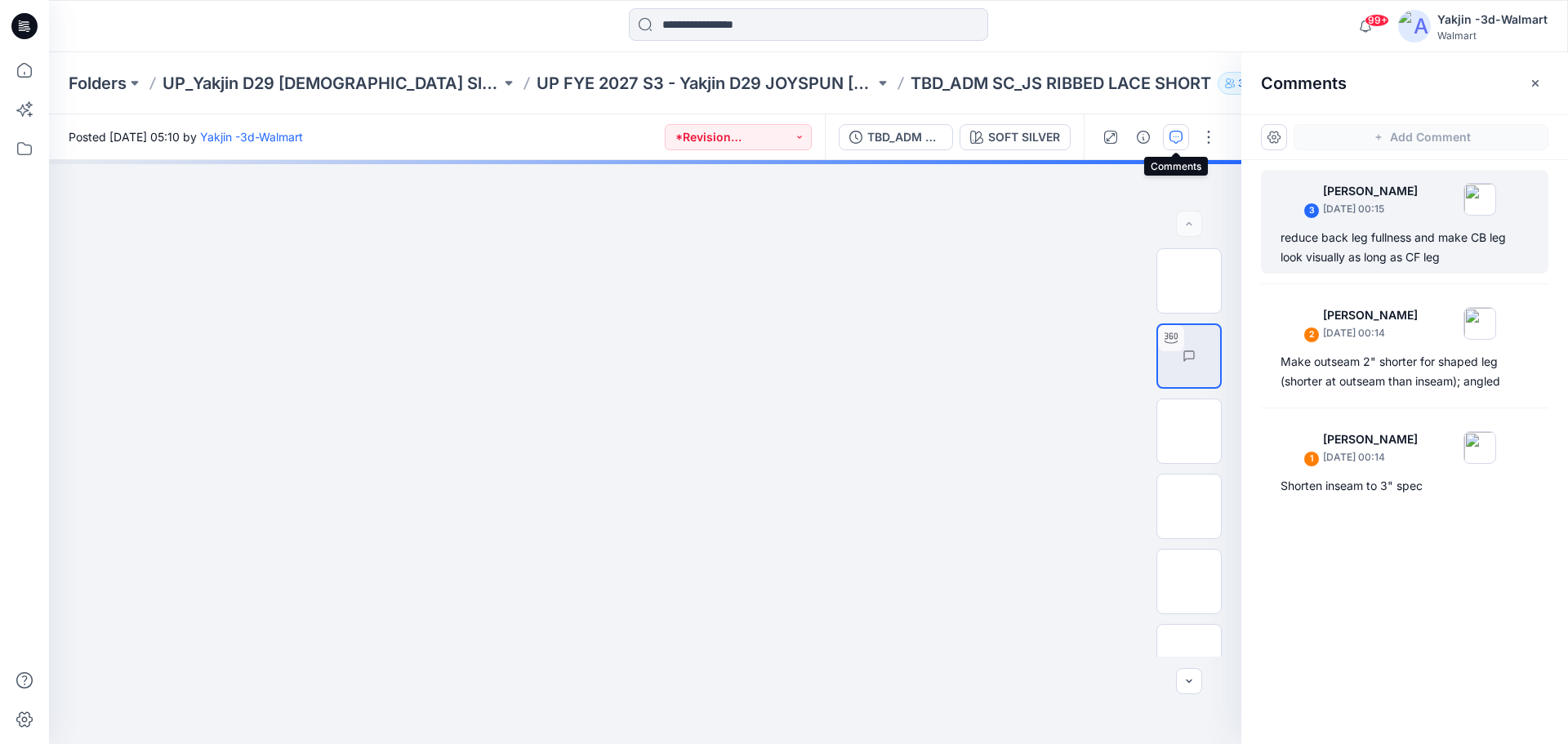
click at [1173, 142] on icon "button" at bounding box center [1176, 137] width 13 height 13
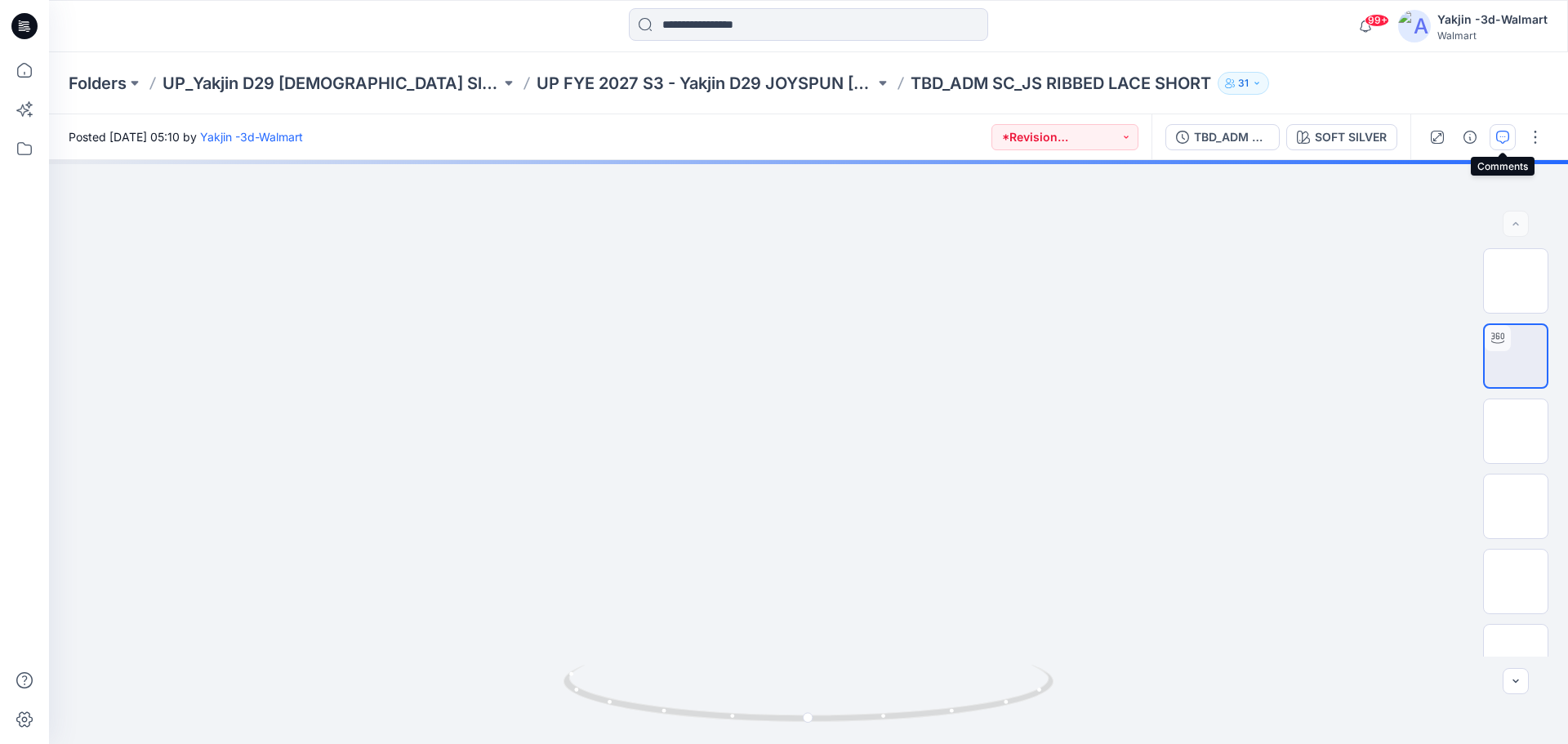
click at [1503, 136] on icon "button" at bounding box center [1502, 137] width 13 height 13
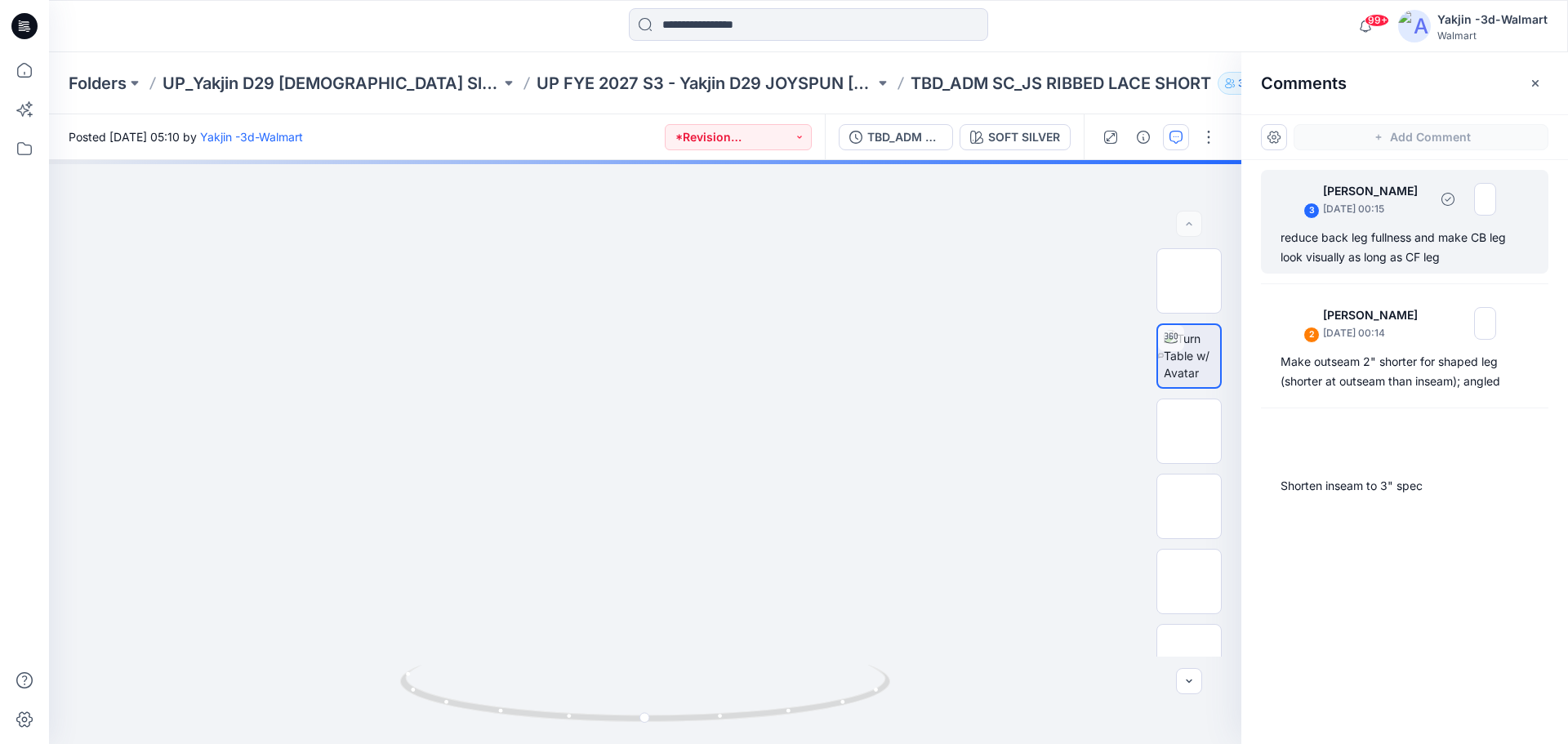
click at [1341, 241] on div "reduce back leg fullness and make CB leg look visually as long as CF leg" at bounding box center [1404, 247] width 248 height 39
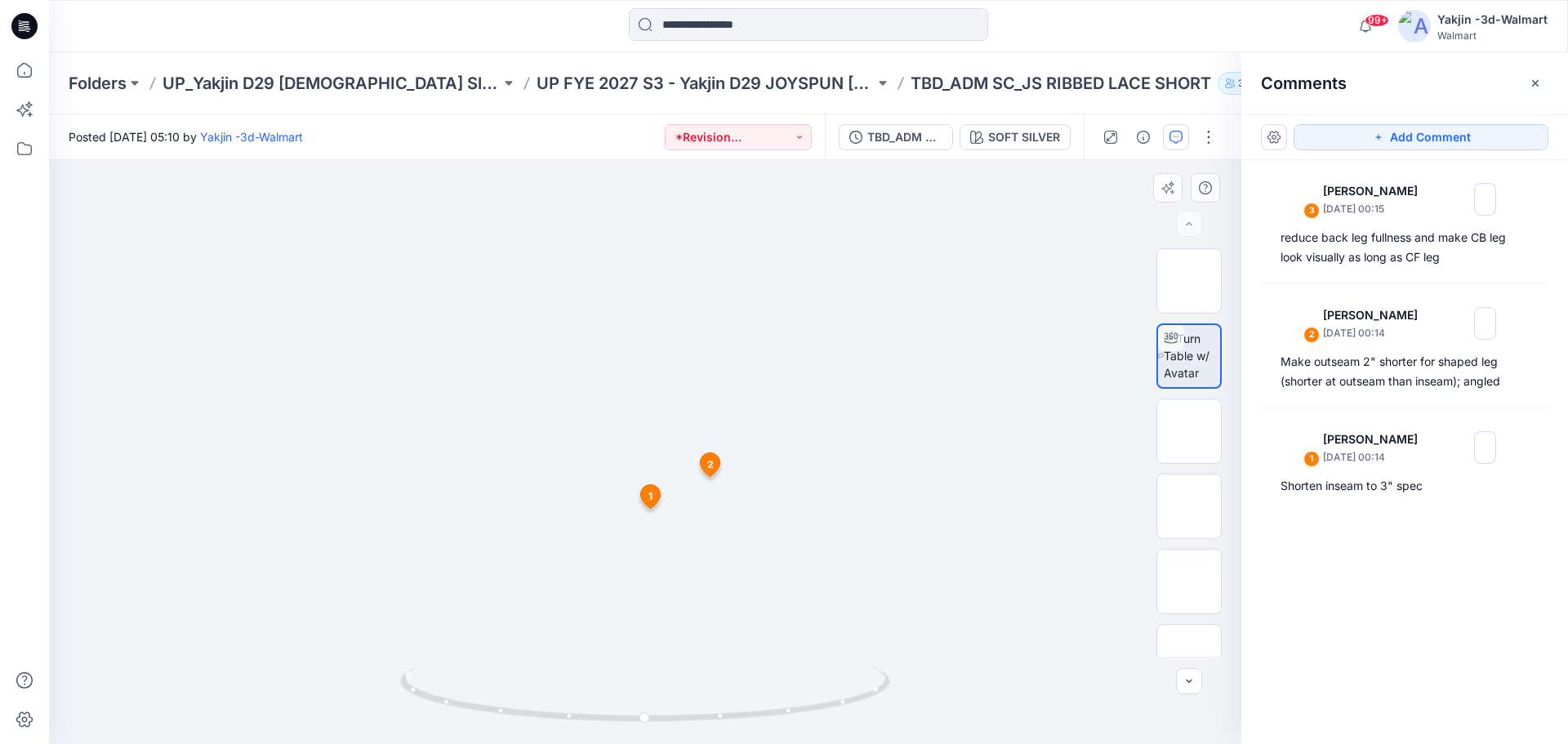
click at [711, 468] on span "2" at bounding box center [710, 464] width 7 height 15
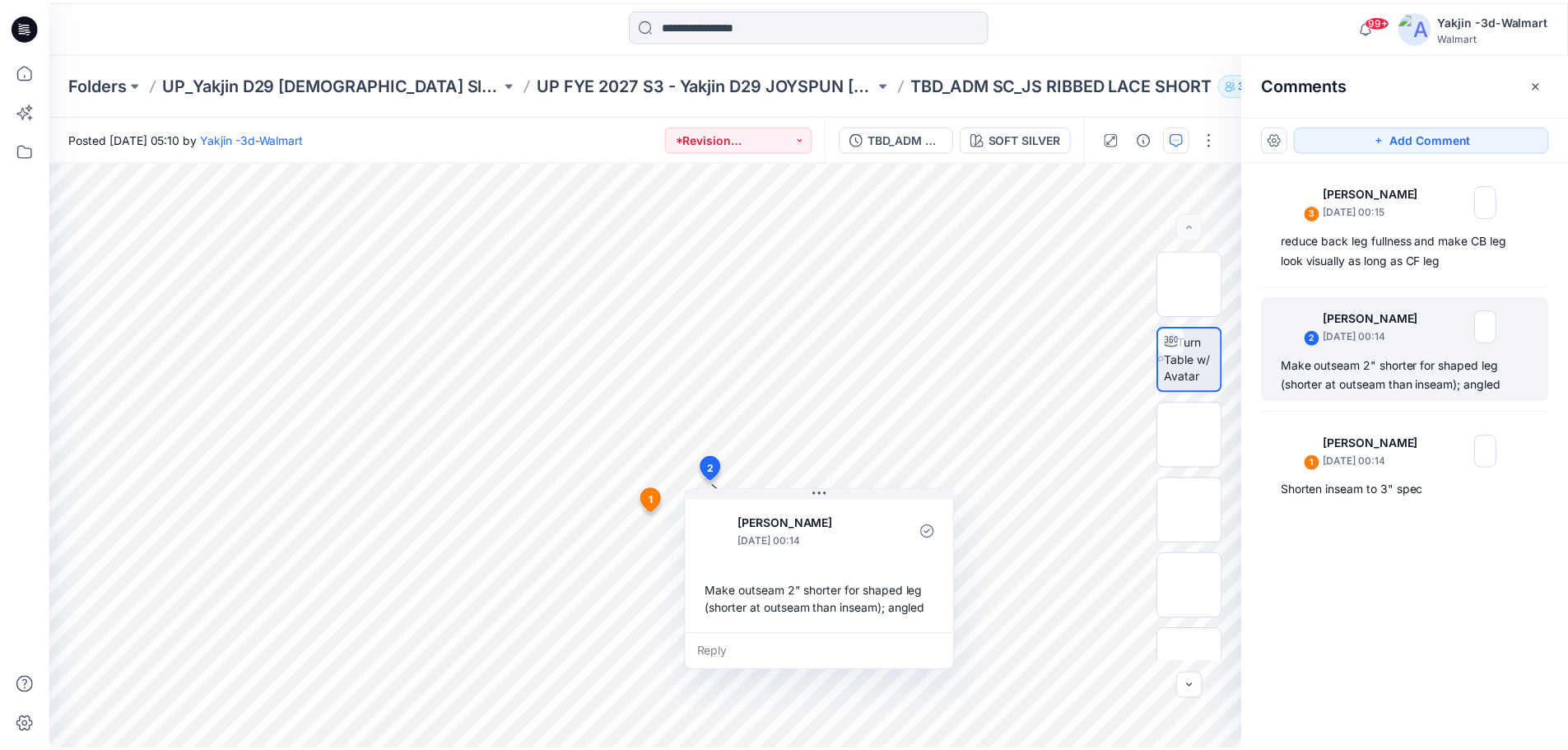
scroll to position [1077, 0]
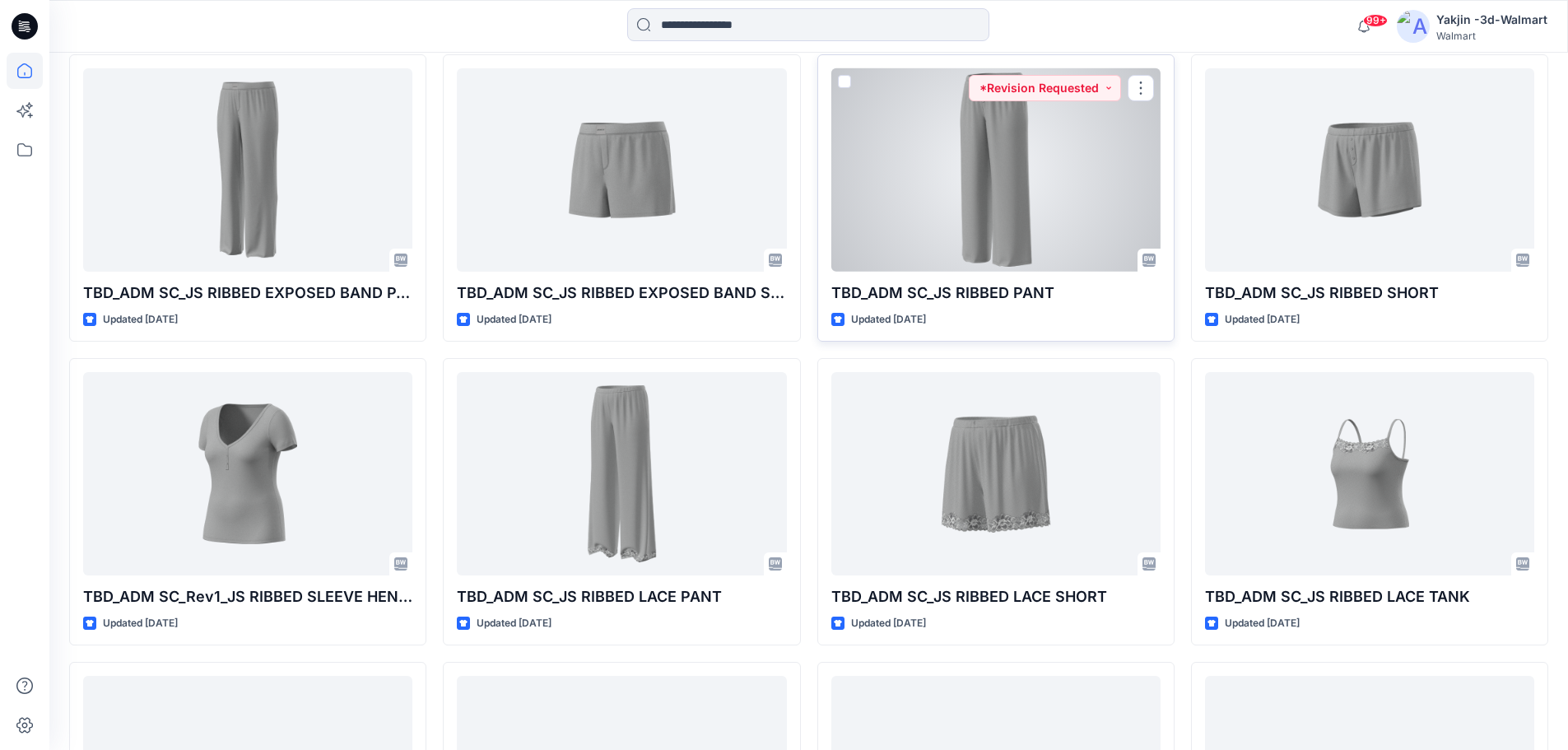
click at [997, 175] on div at bounding box center [997, 169] width 330 height 203
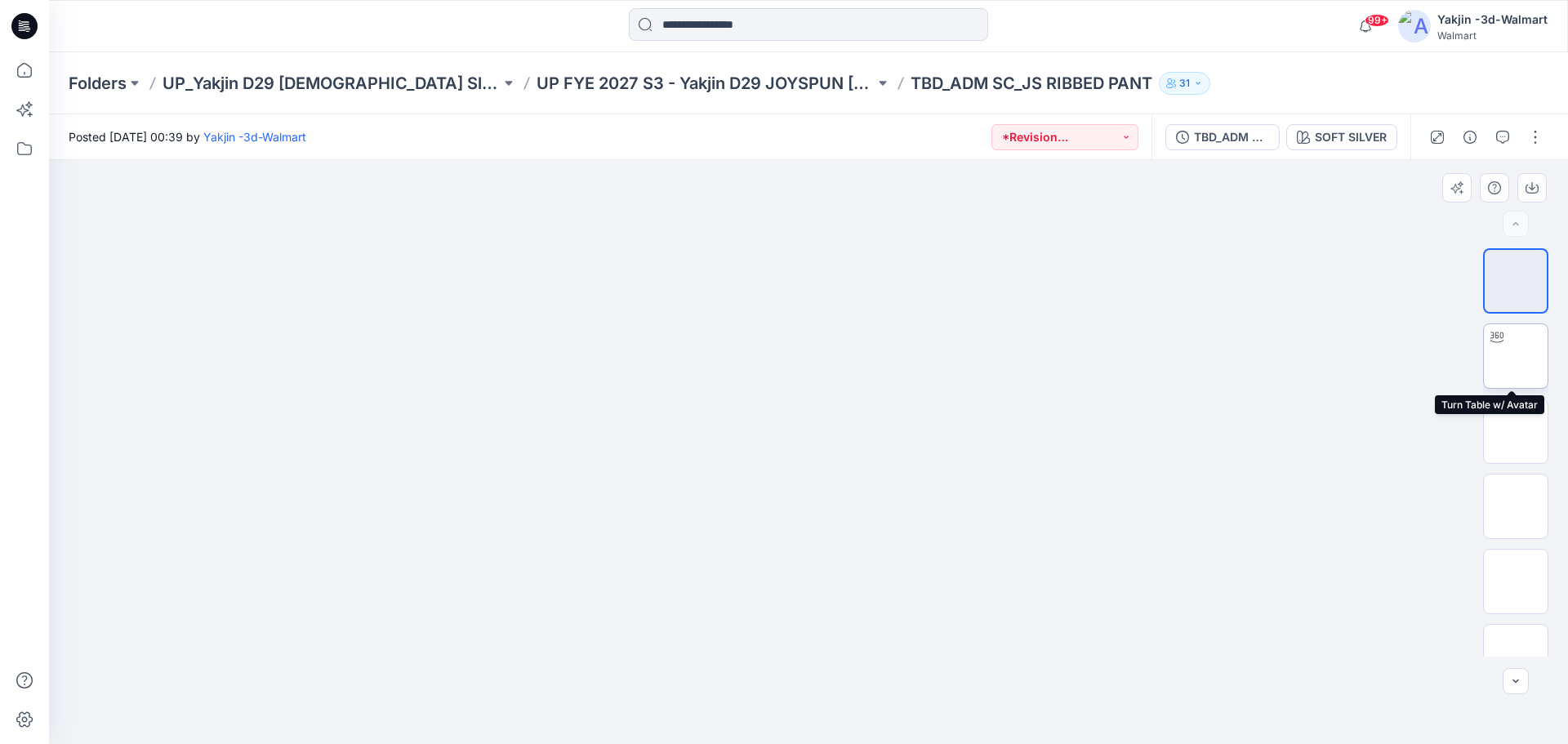
click at [1515, 356] on img at bounding box center [1515, 356] width 0 height 0
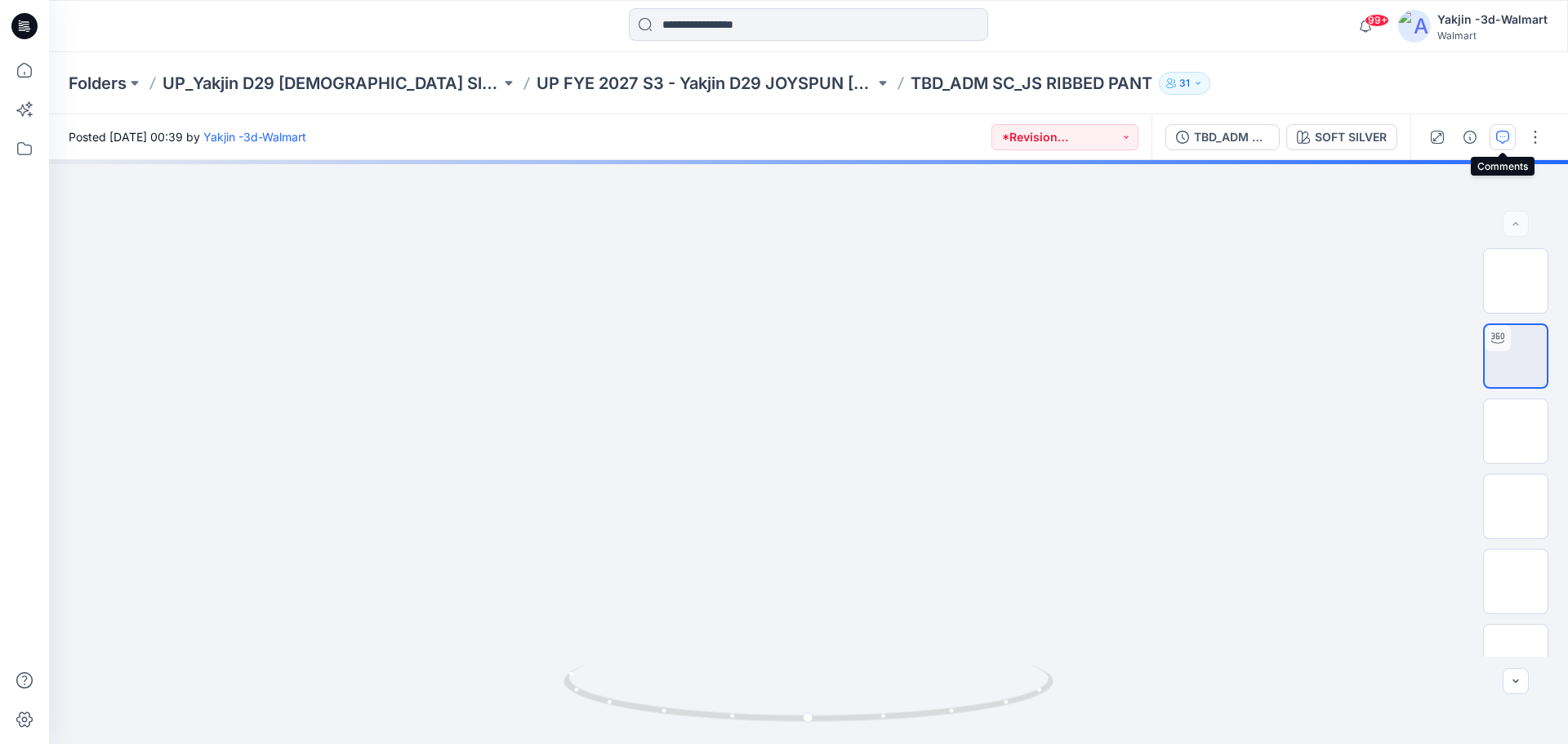
click at [1501, 138] on icon "button" at bounding box center [1502, 137] width 13 height 13
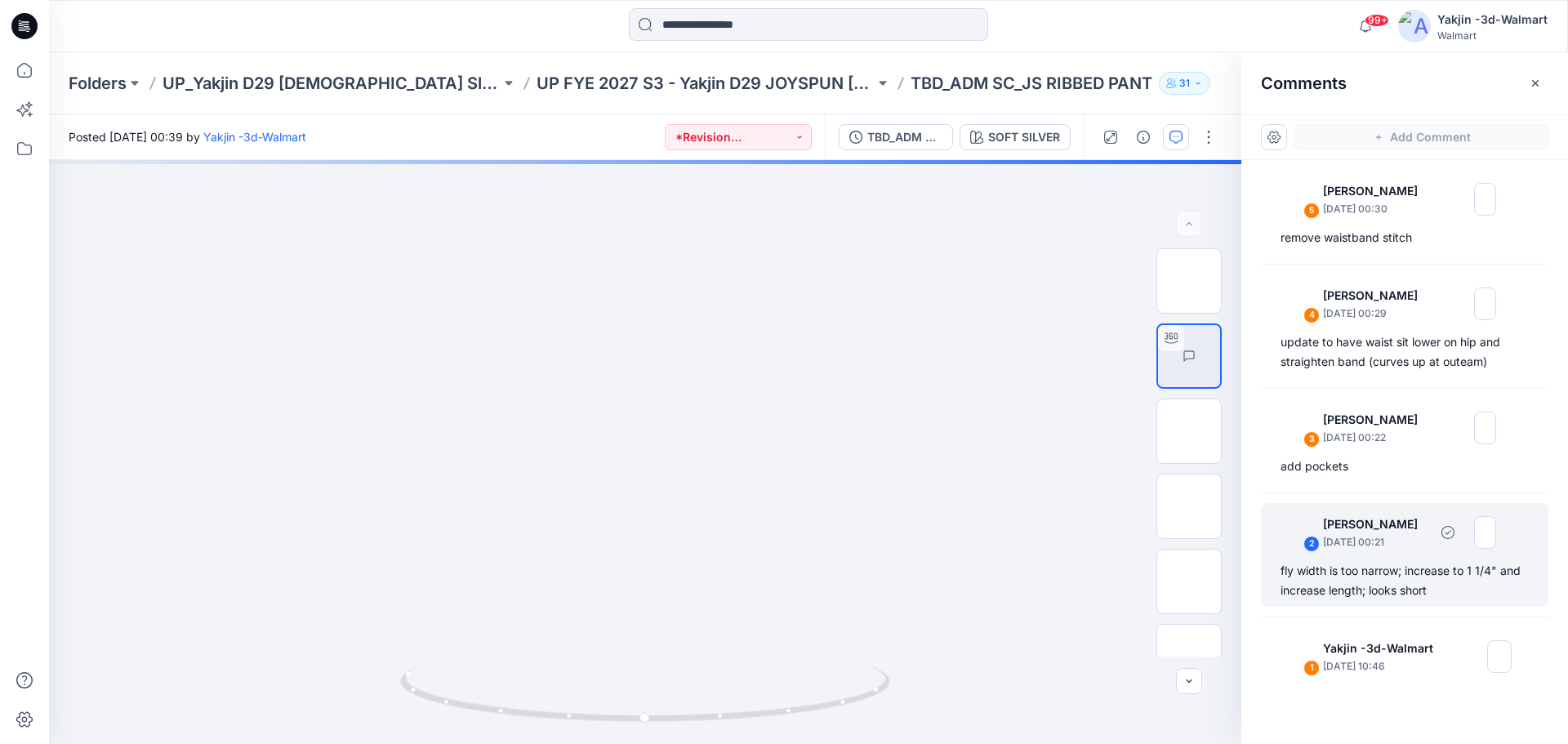
click at [1336, 547] on p "September 27, 2025 00:21" at bounding box center [1375, 542] width 105 height 17
click at [1312, 543] on div "2" at bounding box center [1312, 544] width 17 height 17
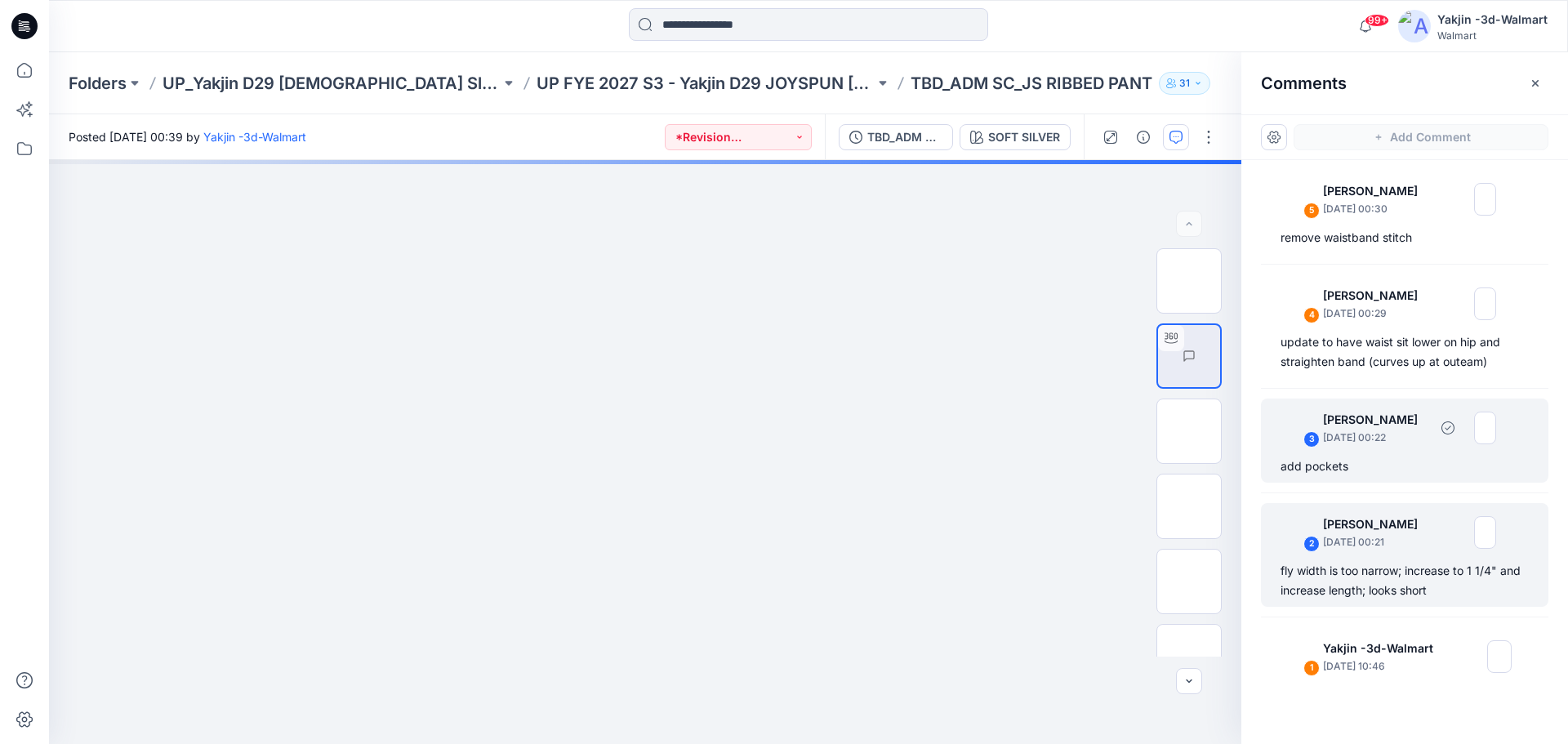
click at [1308, 438] on div "3" at bounding box center [1312, 439] width 17 height 17
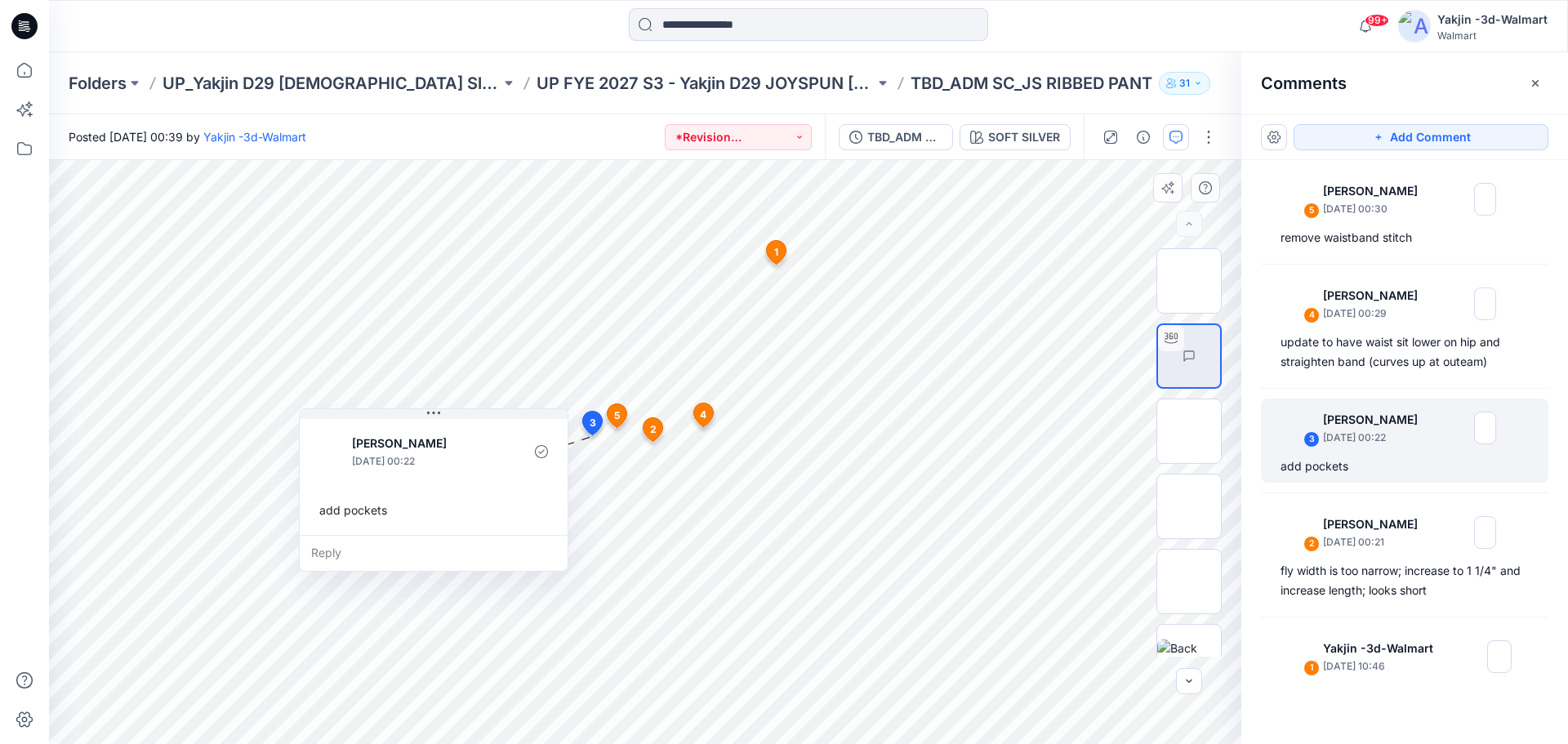
drag, startPoint x: 602, startPoint y: 473, endPoint x: 379, endPoint y: 437, distance: 225.9
click at [378, 437] on p "[PERSON_NAME]" at bounding box center [418, 443] width 133 height 20
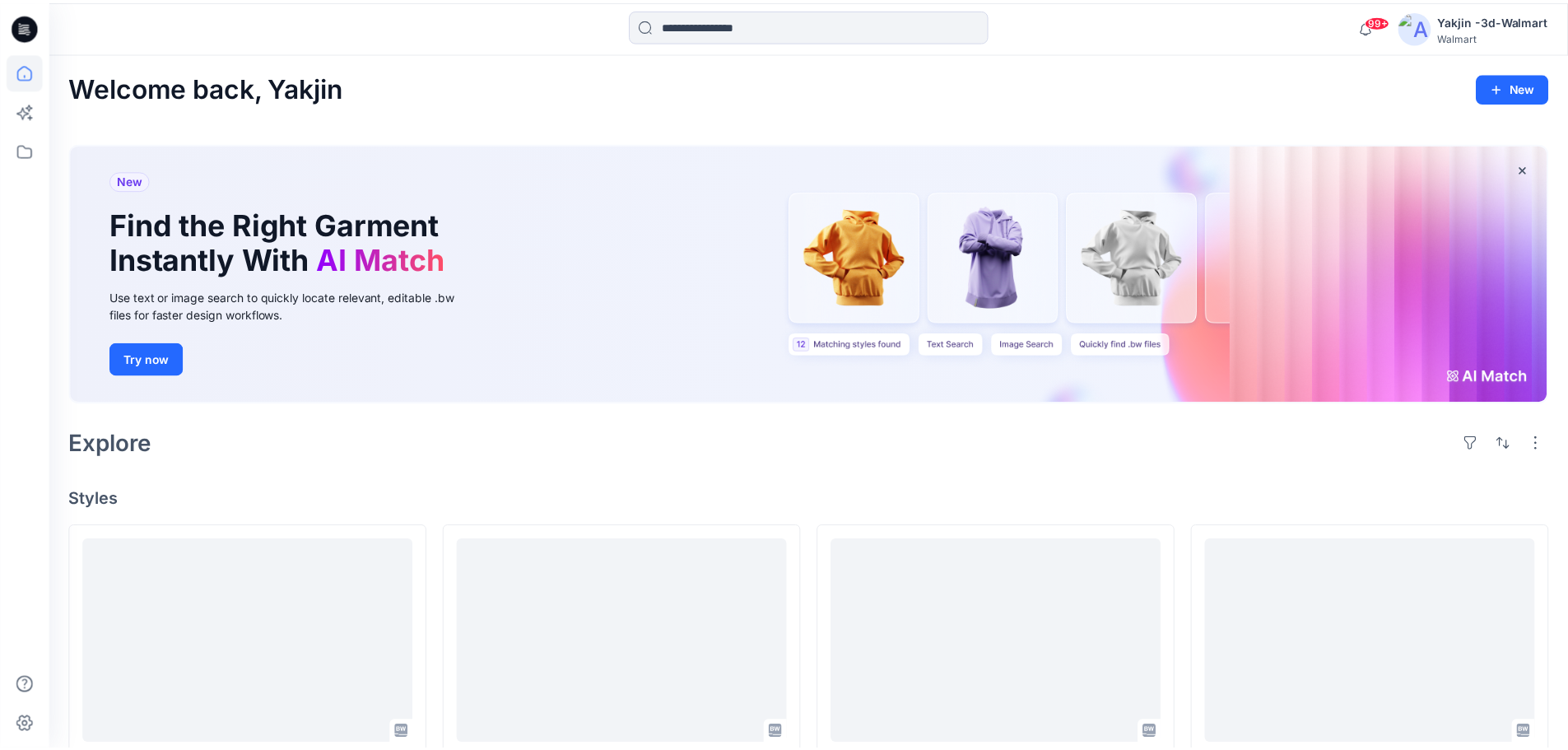
scroll to position [1077, 0]
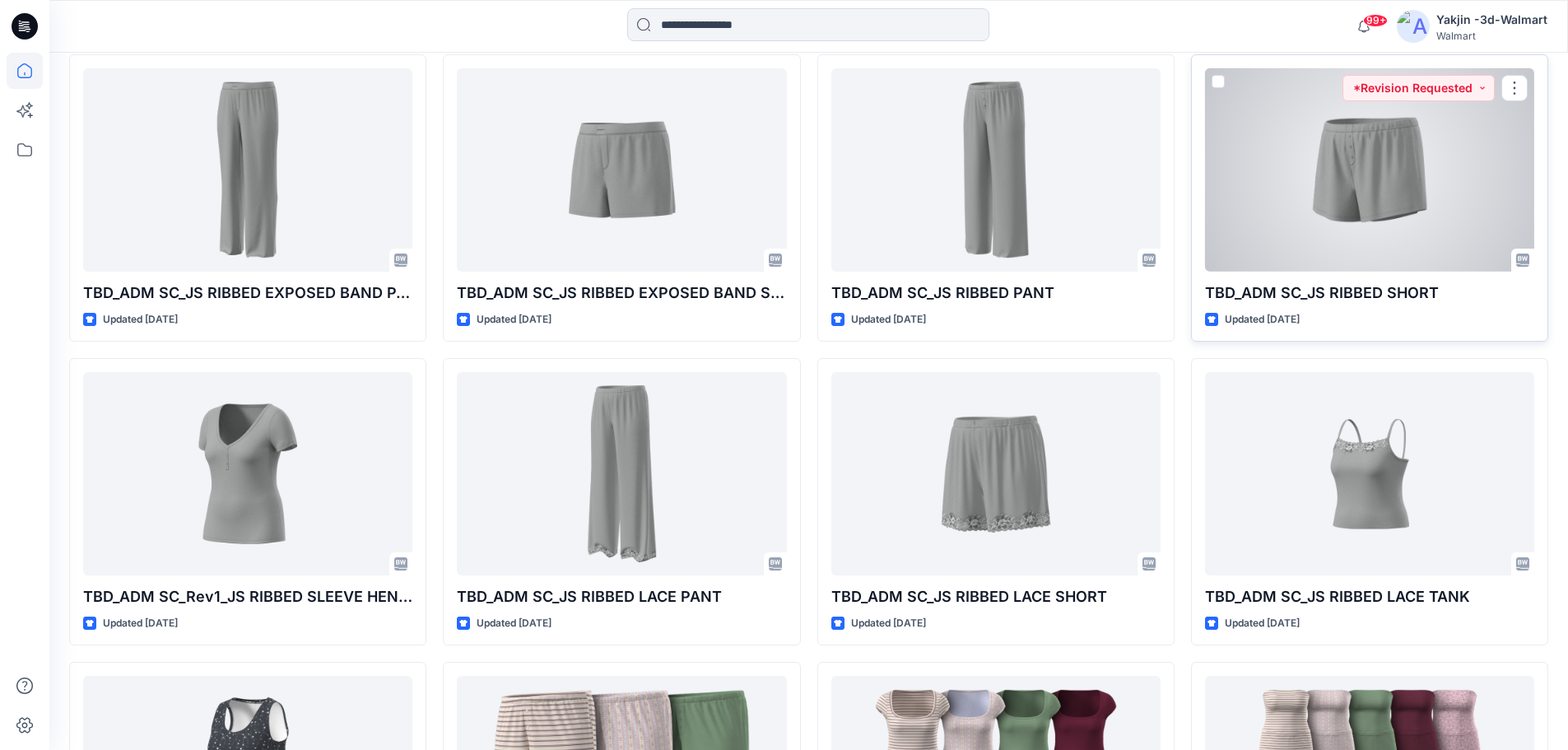
click at [1350, 234] on div at bounding box center [1370, 169] width 330 height 203
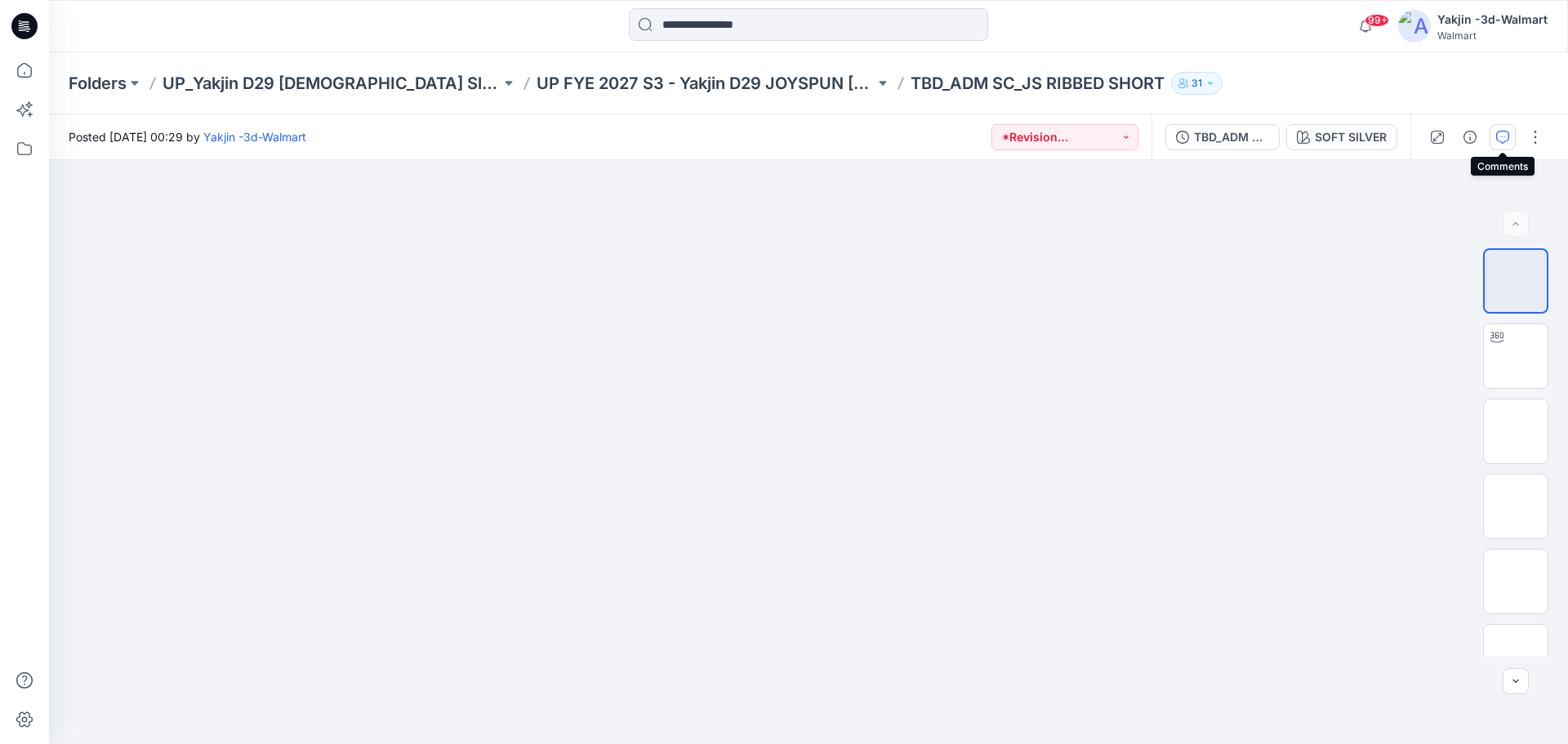
click at [1497, 140] on icon "button" at bounding box center [1502, 137] width 13 height 13
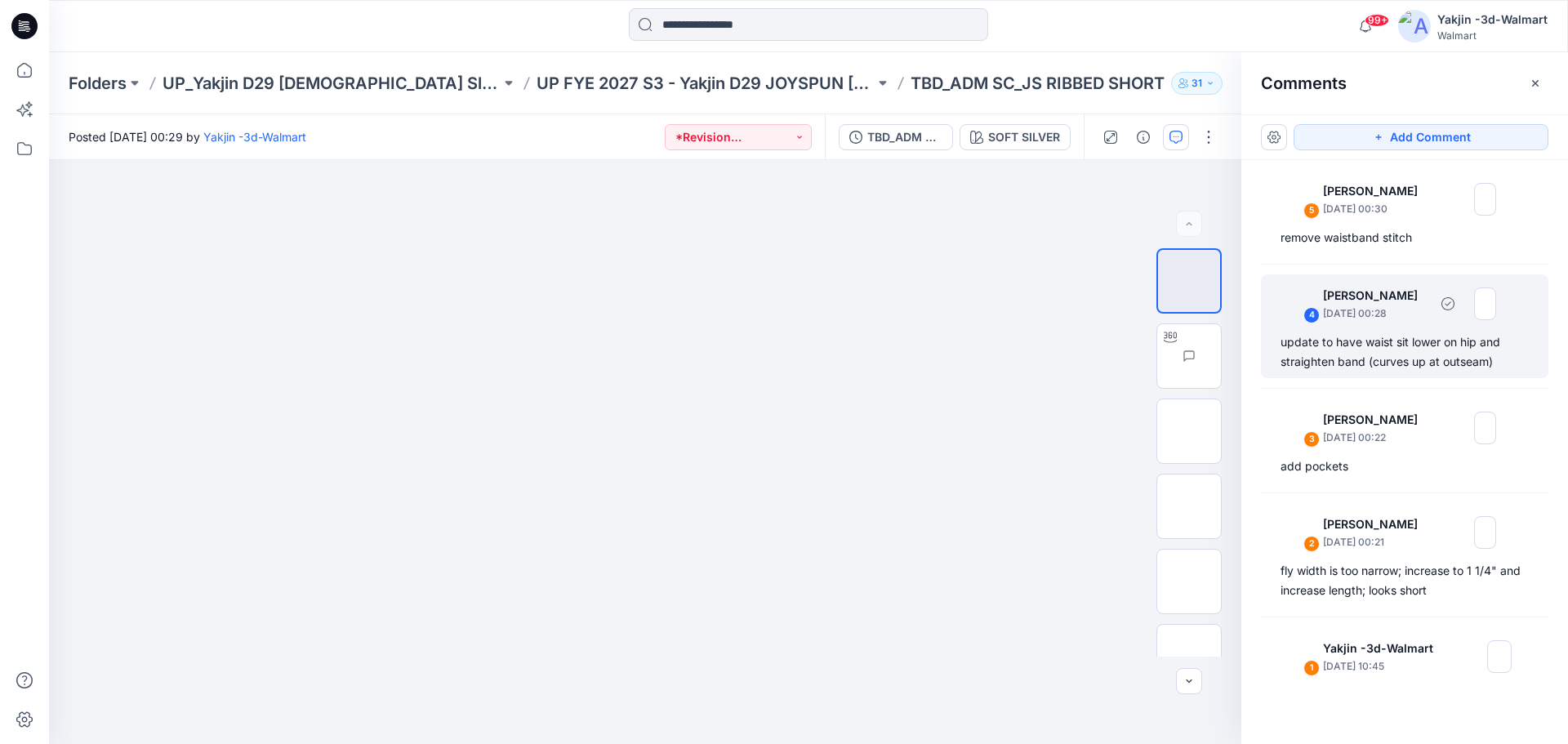
click at [1313, 317] on div "4" at bounding box center [1312, 315] width 17 height 17
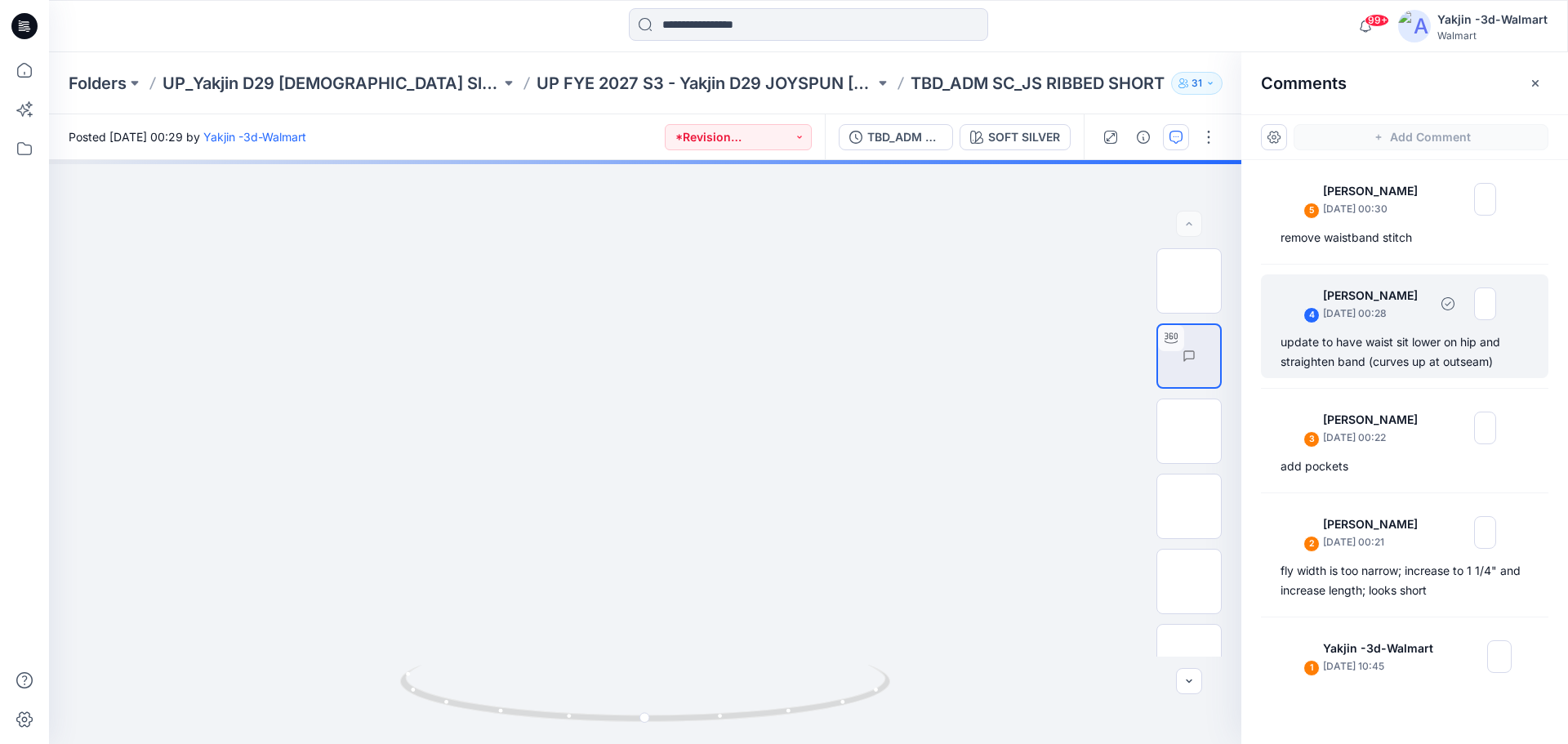
click at [1312, 311] on div "4" at bounding box center [1312, 315] width 17 height 17
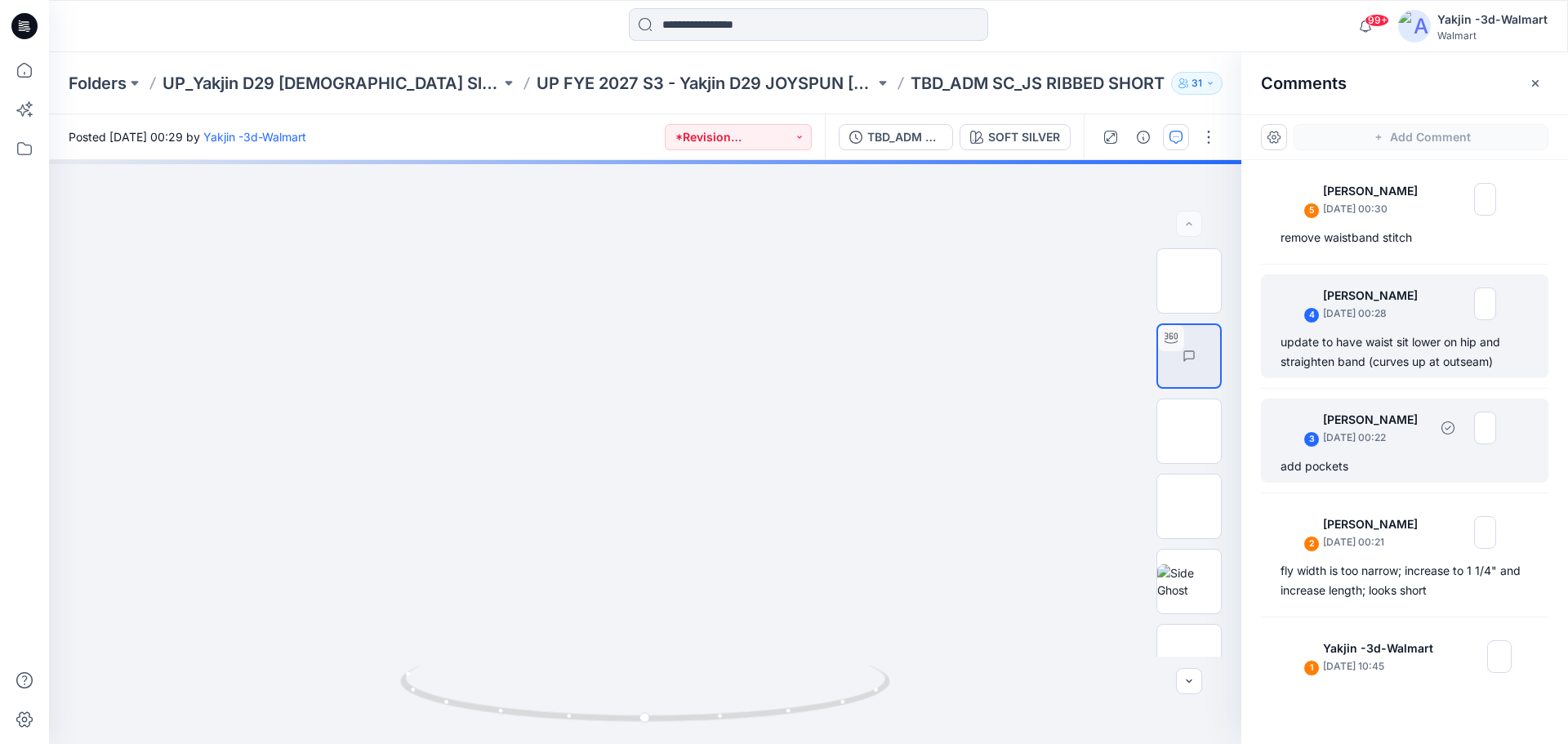
click at [1308, 428] on img at bounding box center [1300, 427] width 33 height 33
click at [1306, 316] on div "4" at bounding box center [1312, 315] width 17 height 17
